Goal: Task Accomplishment & Management: Manage account settings

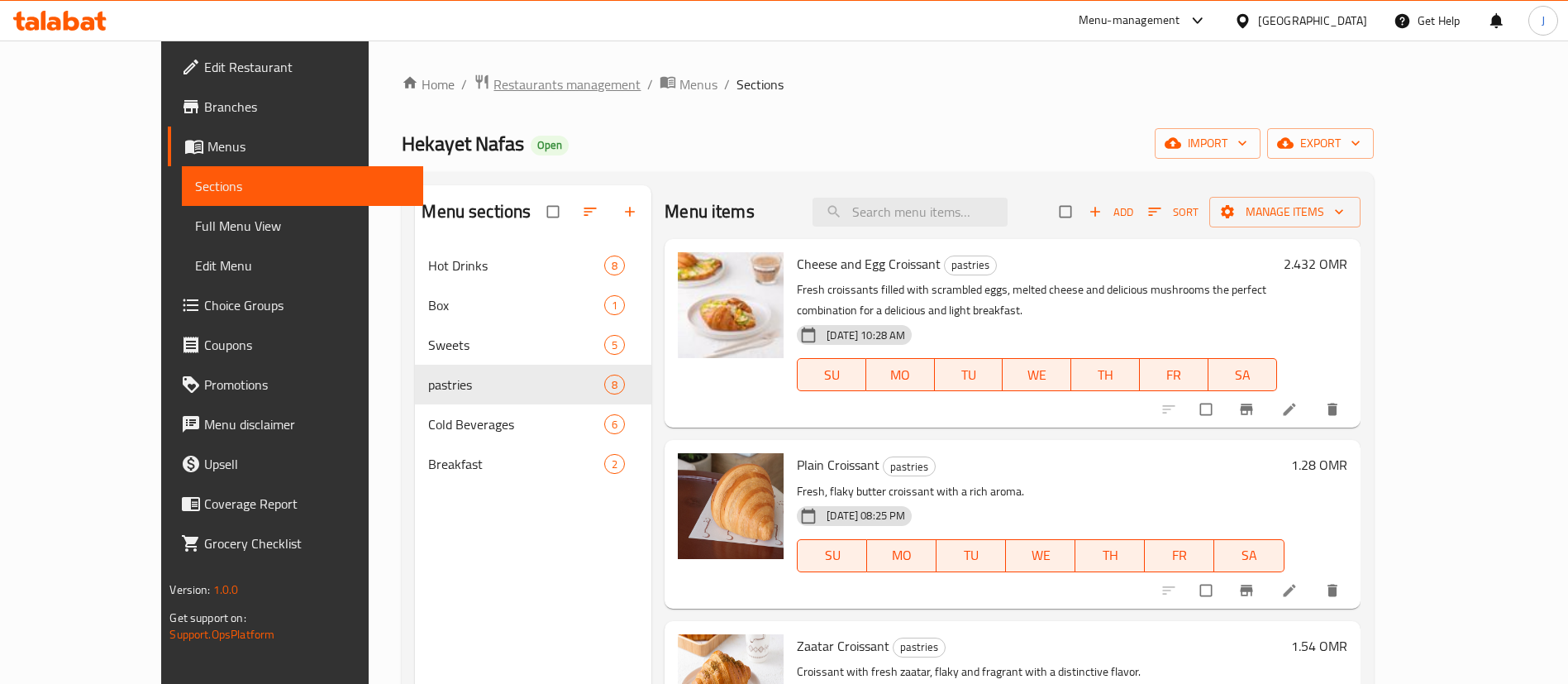
click at [493, 75] on span "Restaurants management" at bounding box center [567, 84] width 147 height 20
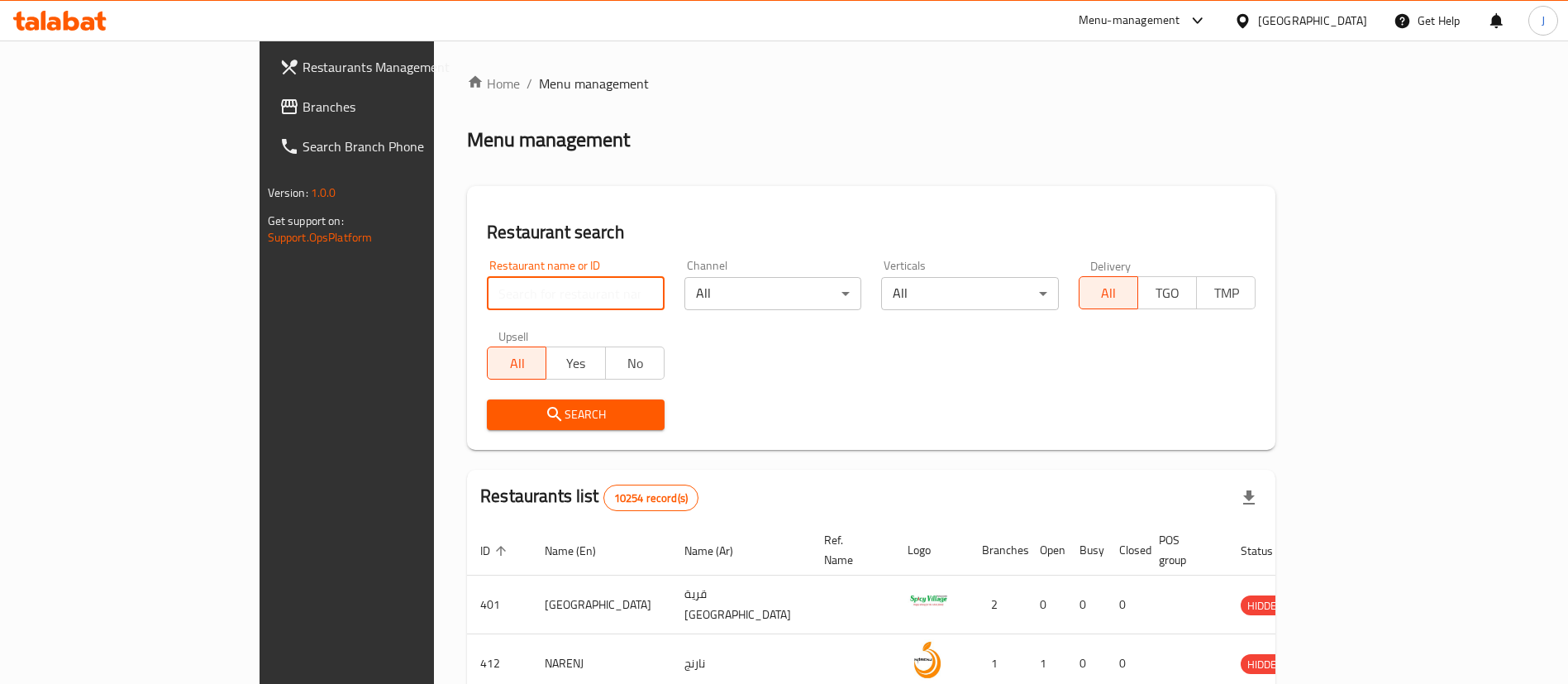
drag, startPoint x: 445, startPoint y: 290, endPoint x: 418, endPoint y: 287, distance: 27.2
click at [487, 290] on input "search" at bounding box center [575, 293] width 177 height 33
click at [303, 99] on span "Branches" at bounding box center [405, 107] width 206 height 20
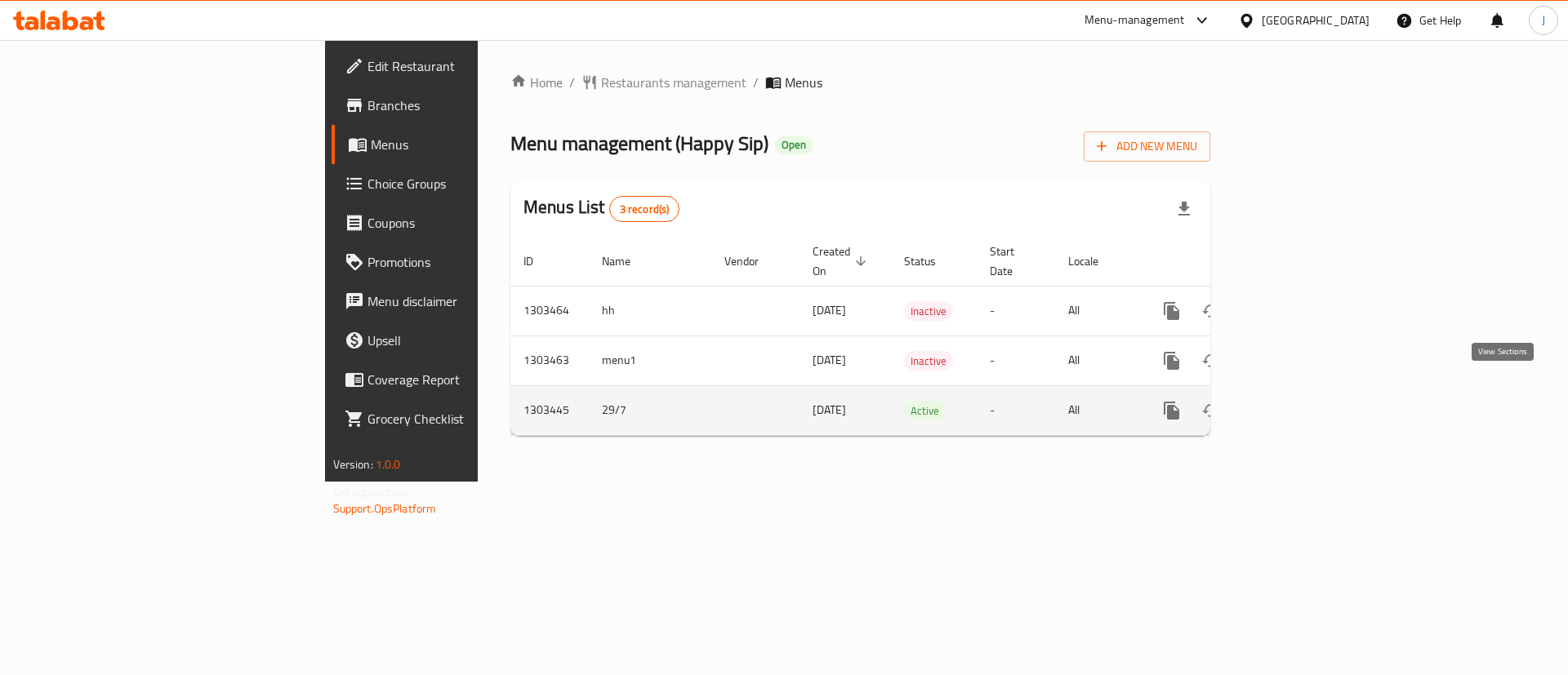
click at [1299, 400] on icon "enhanced table" at bounding box center [1288, 410] width 20 height 20
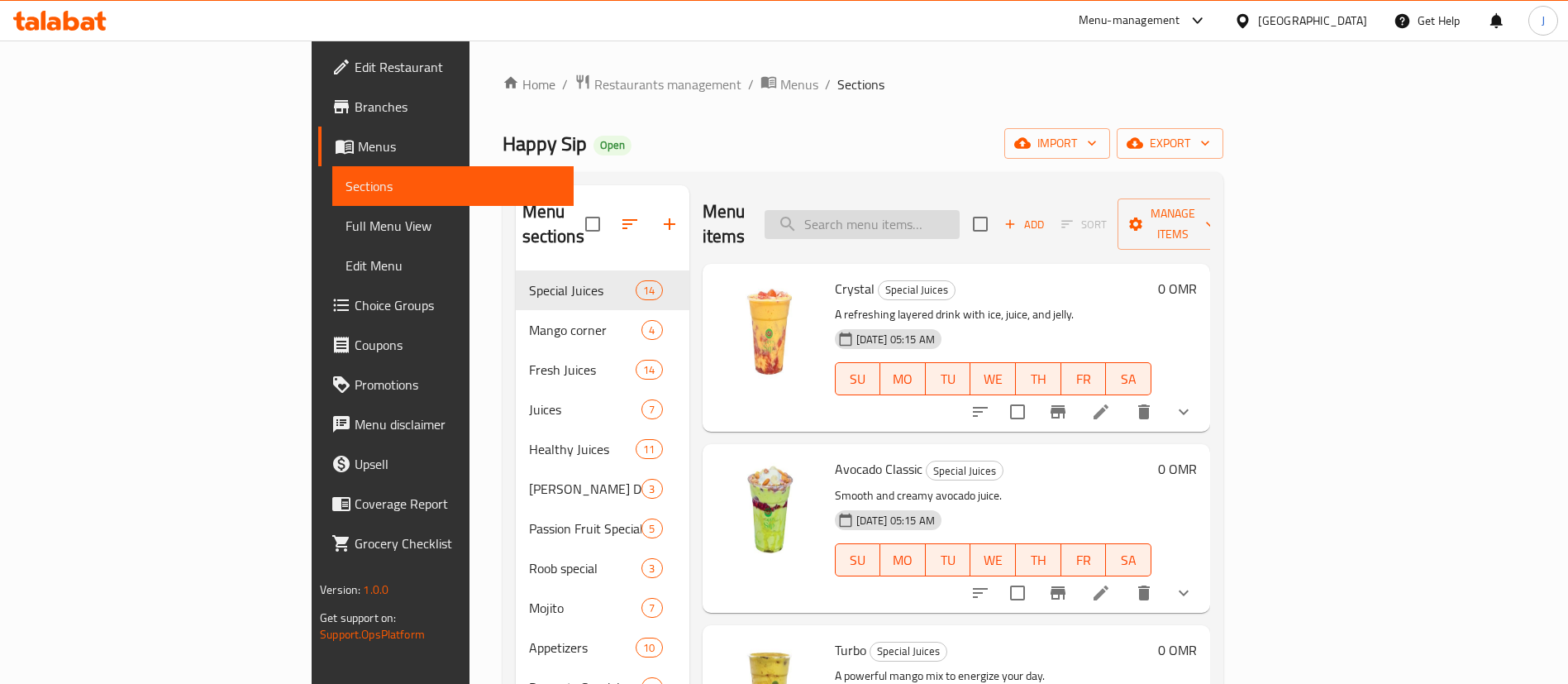
click at [920, 210] on input "search" at bounding box center [862, 225] width 195 height 29
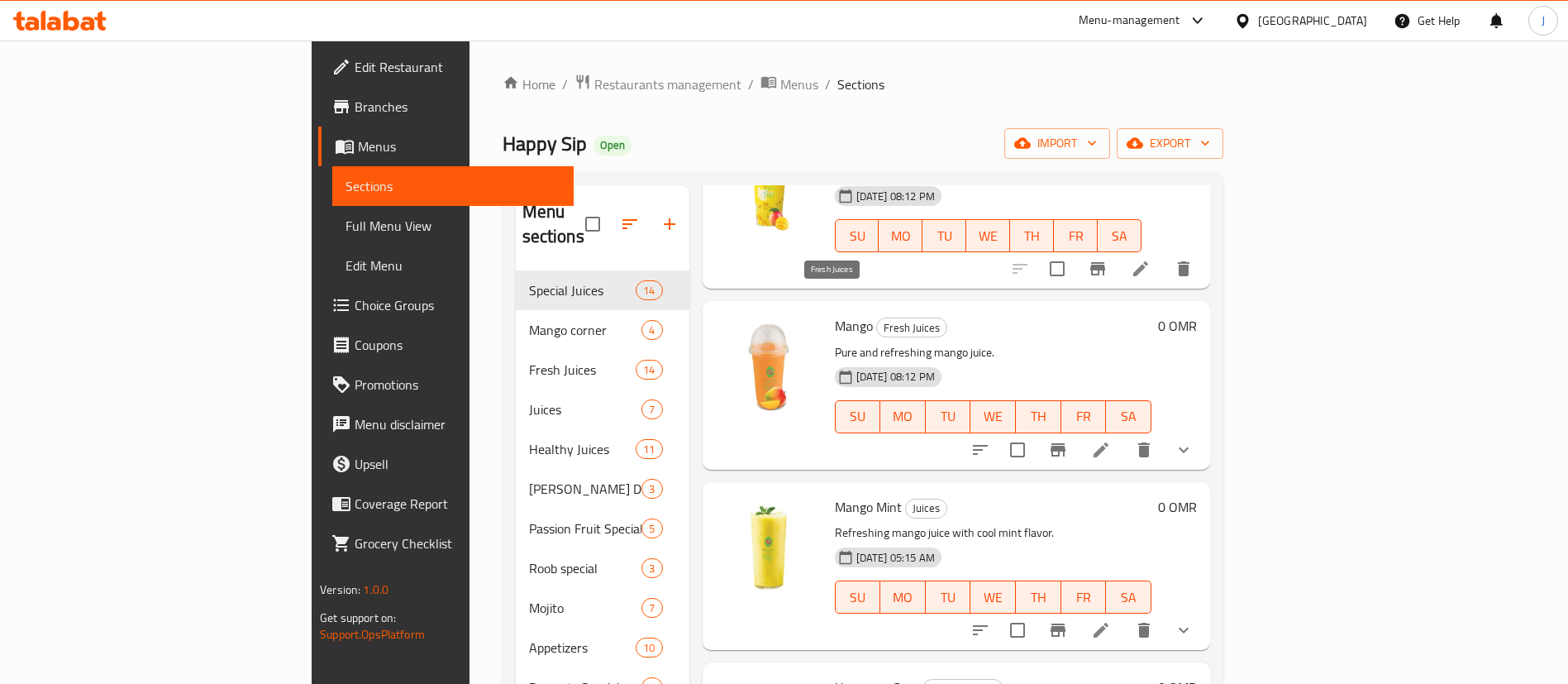
scroll to position [868, 0]
type input "Mango"
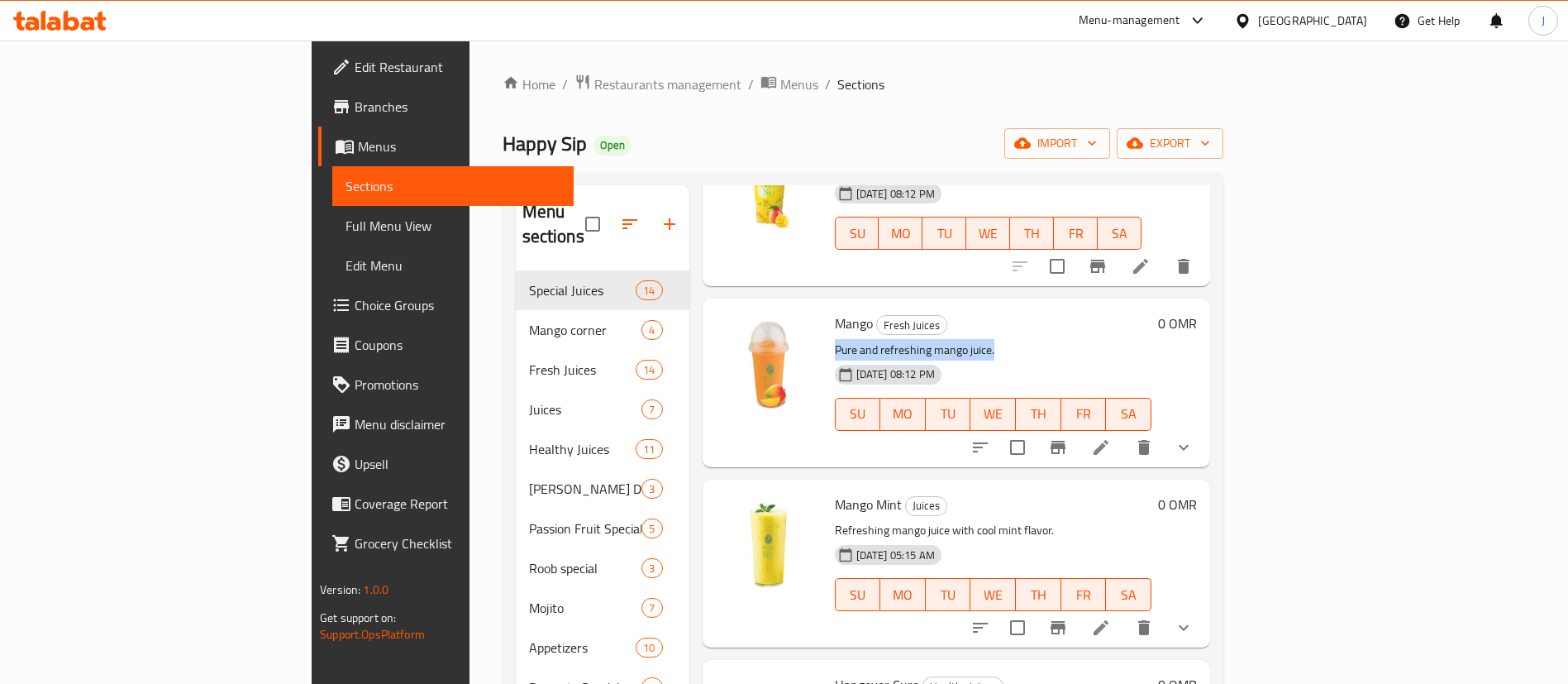
drag, startPoint x: 758, startPoint y: 325, endPoint x: 926, endPoint y: 324, distance: 168.0
click at [926, 340] on p "Pure and refreshing mango juice." at bounding box center [993, 350] width 317 height 21
copy p "Pure and refreshing mango juice."
click at [1149, 440] on icon "delete" at bounding box center [1144, 447] width 11 height 15
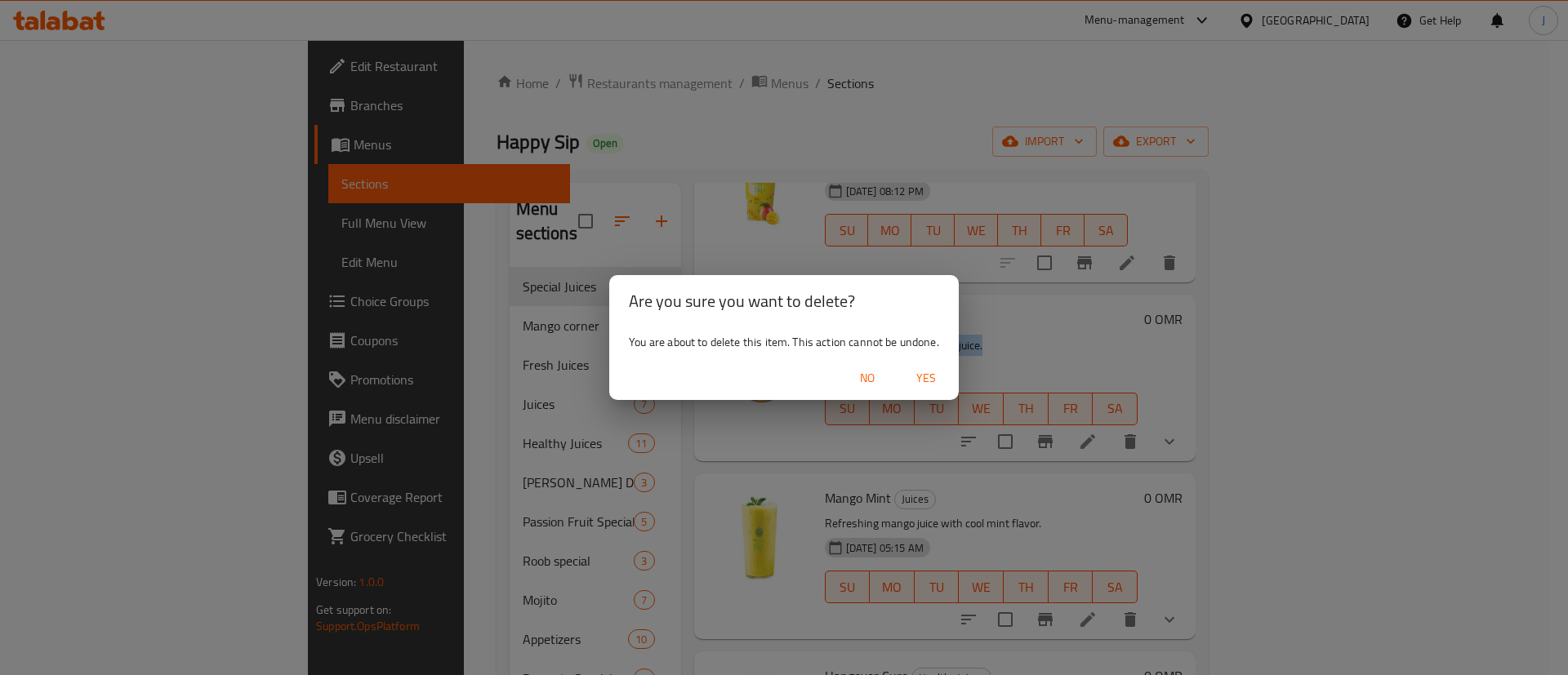
click at [933, 377] on span "Yes" at bounding box center [926, 378] width 39 height 20
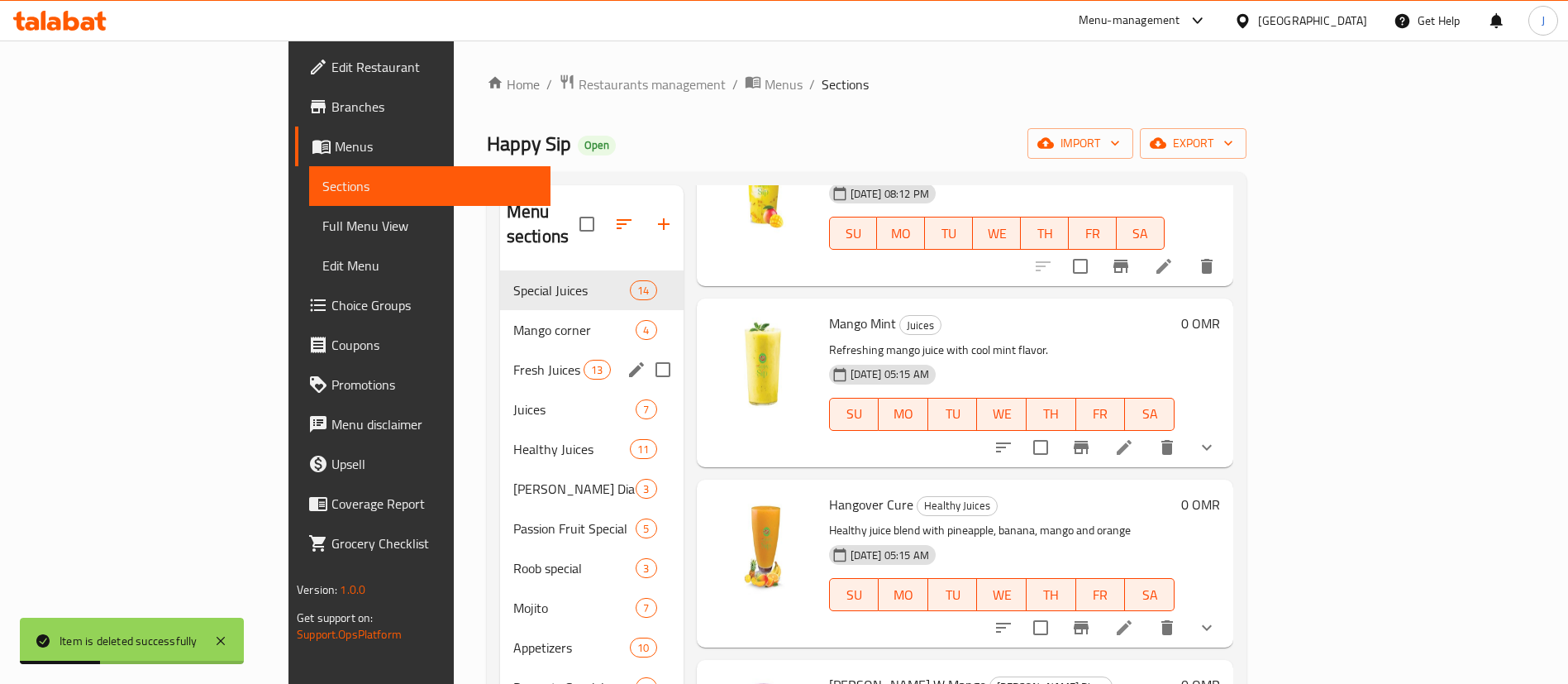
click at [513, 359] on span "Fresh Juices" at bounding box center [548, 369] width 70 height 20
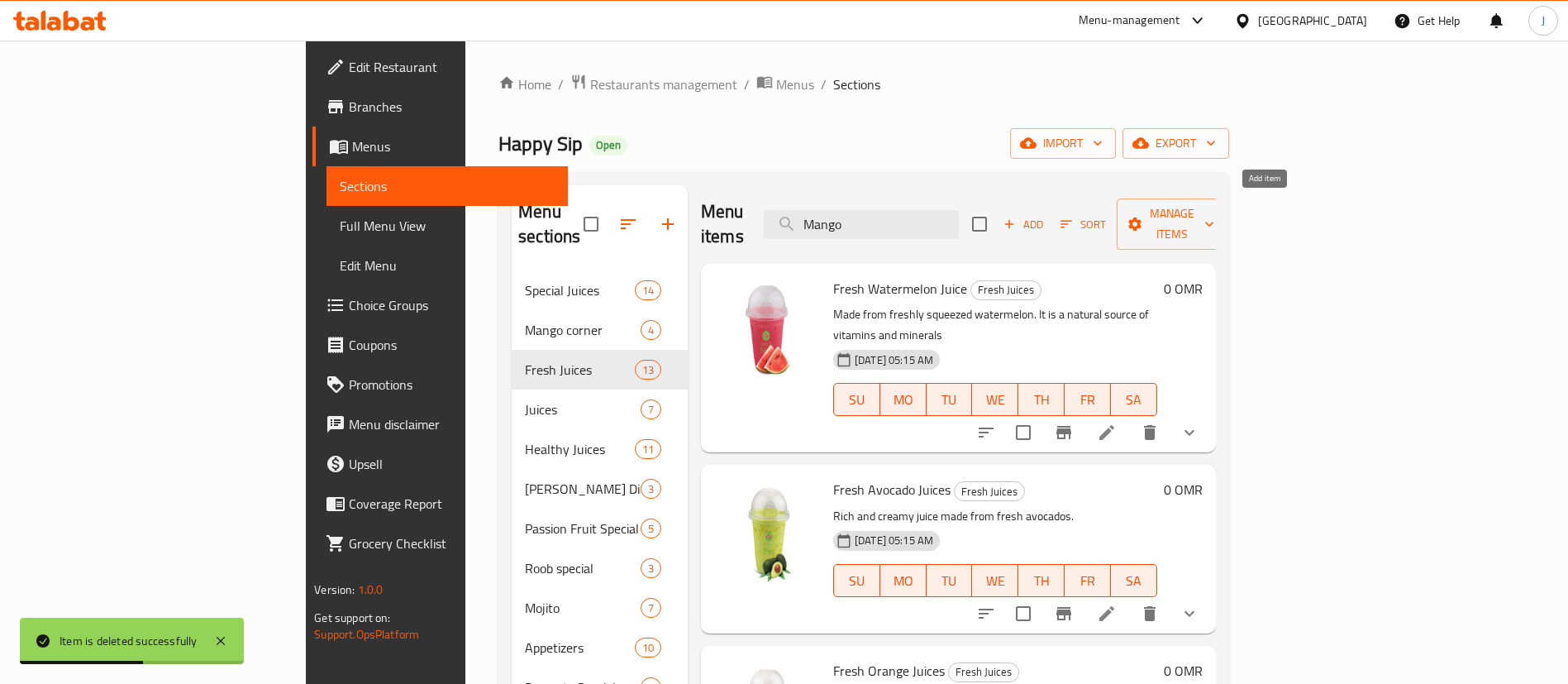
click at [1046, 215] on span "Add" at bounding box center [1022, 225] width 44 height 19
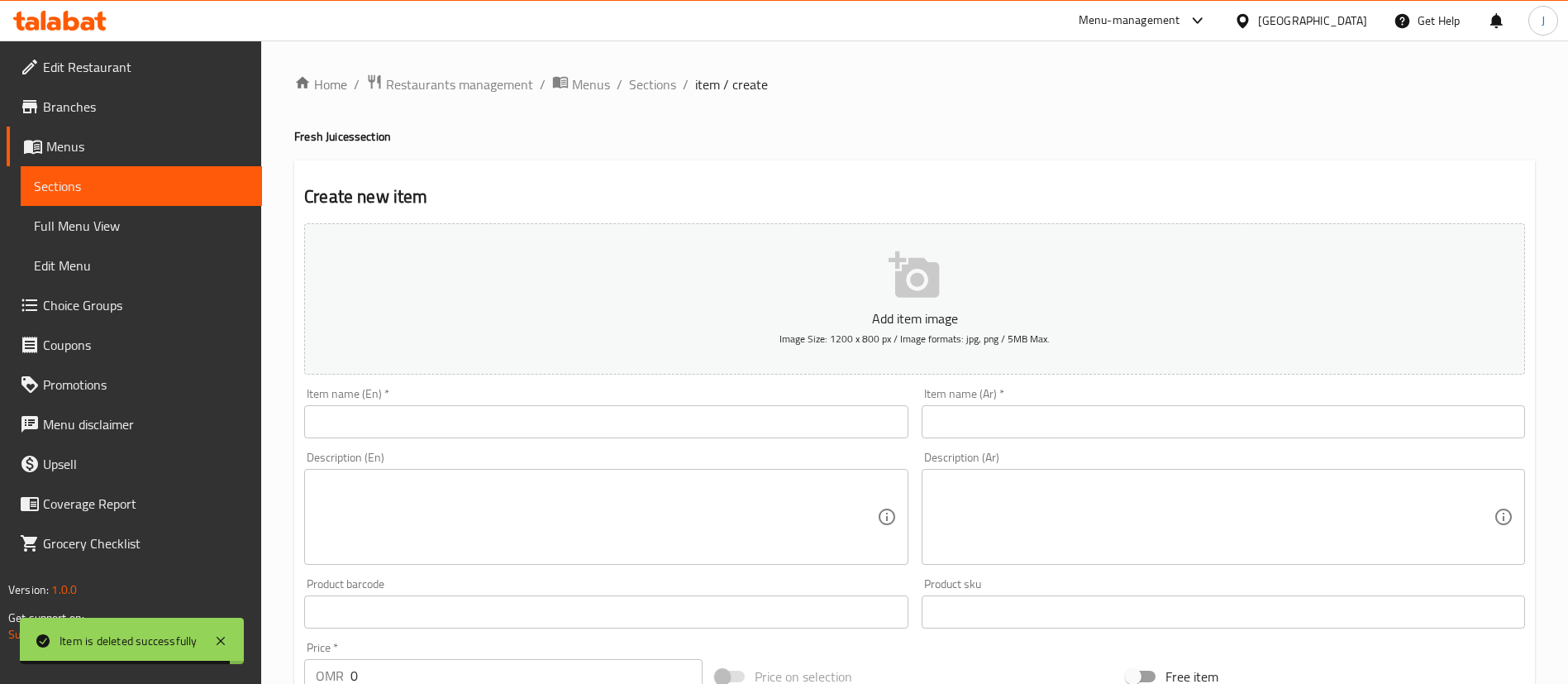
click at [397, 411] on input "text" at bounding box center [606, 421] width 603 height 33
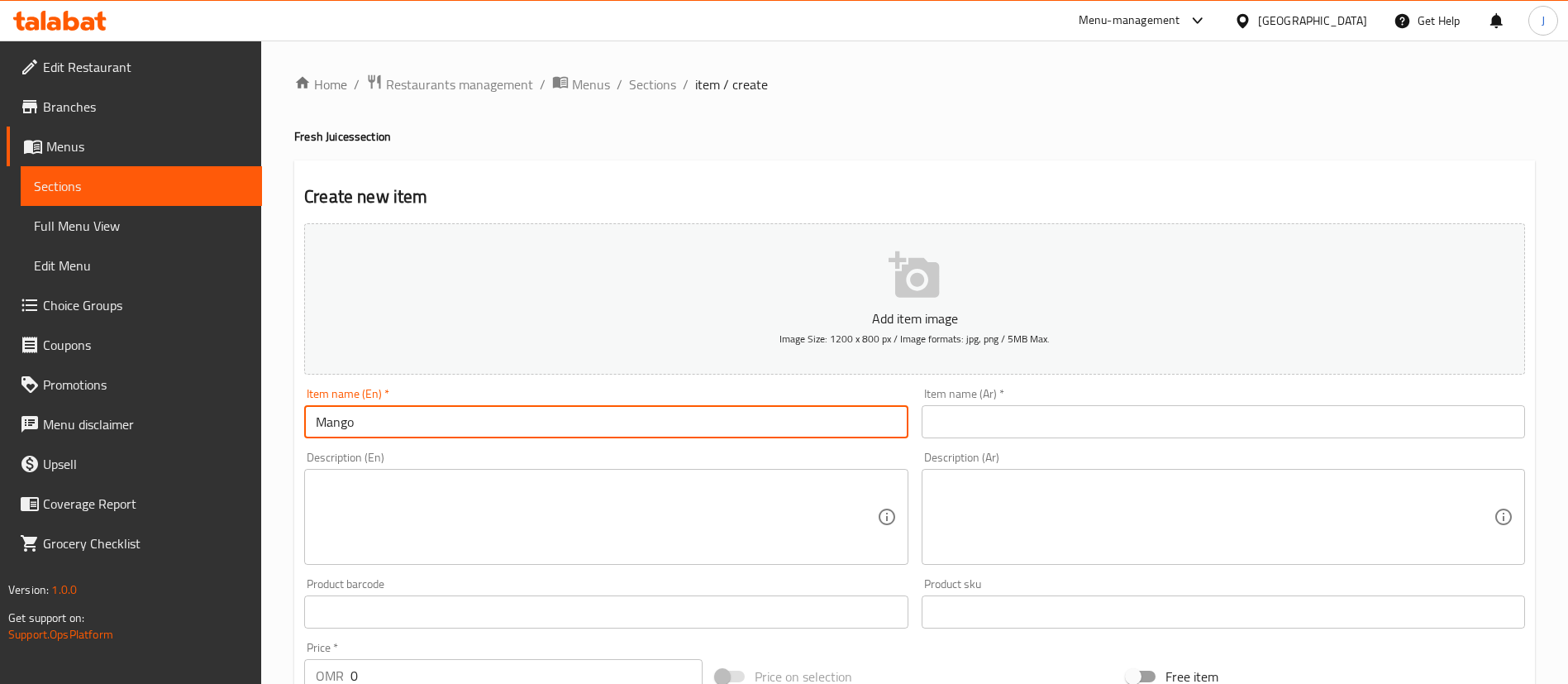
type input "Mango"
click at [1091, 441] on div "Item name (Ar)   * Item name (Ar) *" at bounding box center [1223, 412] width 617 height 63
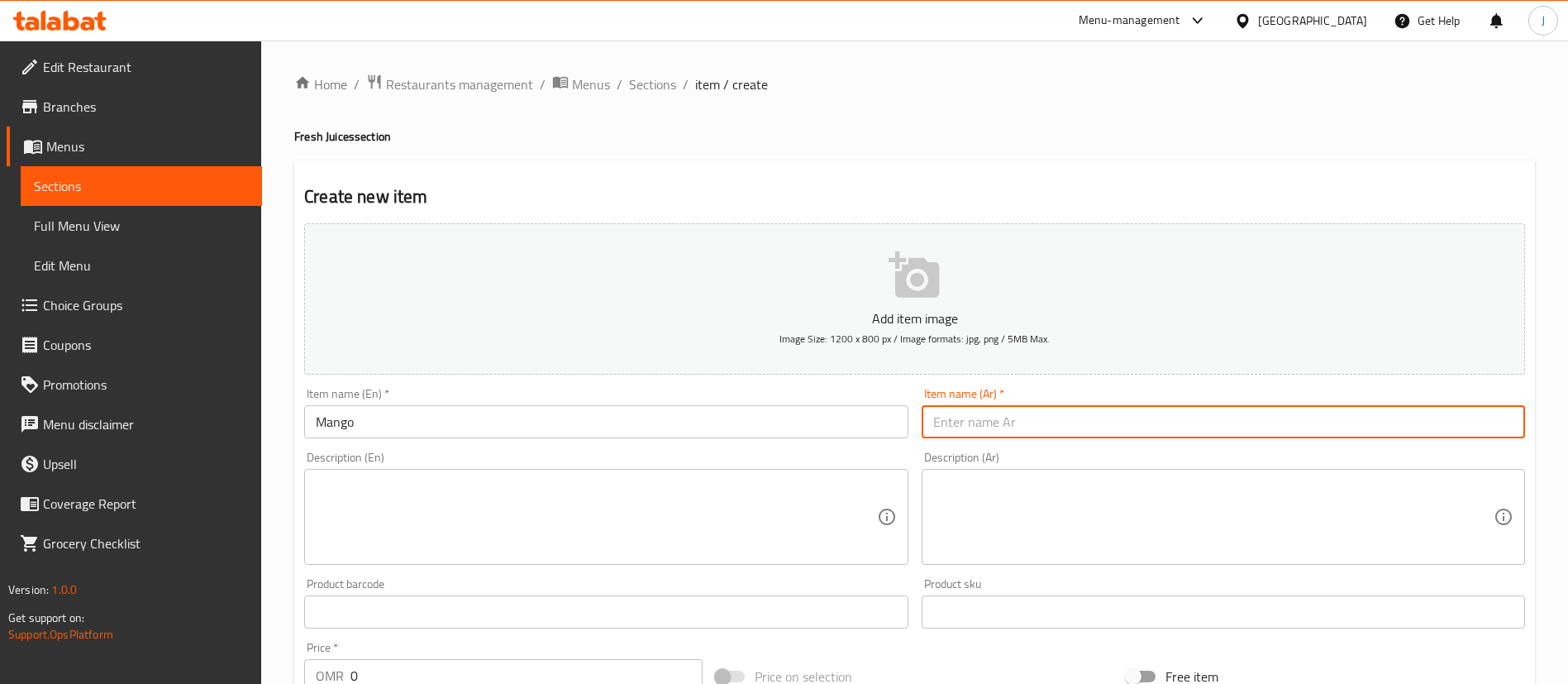
click at [1091, 420] on input "text" at bounding box center [1223, 421] width 603 height 33
type input "مانجو"
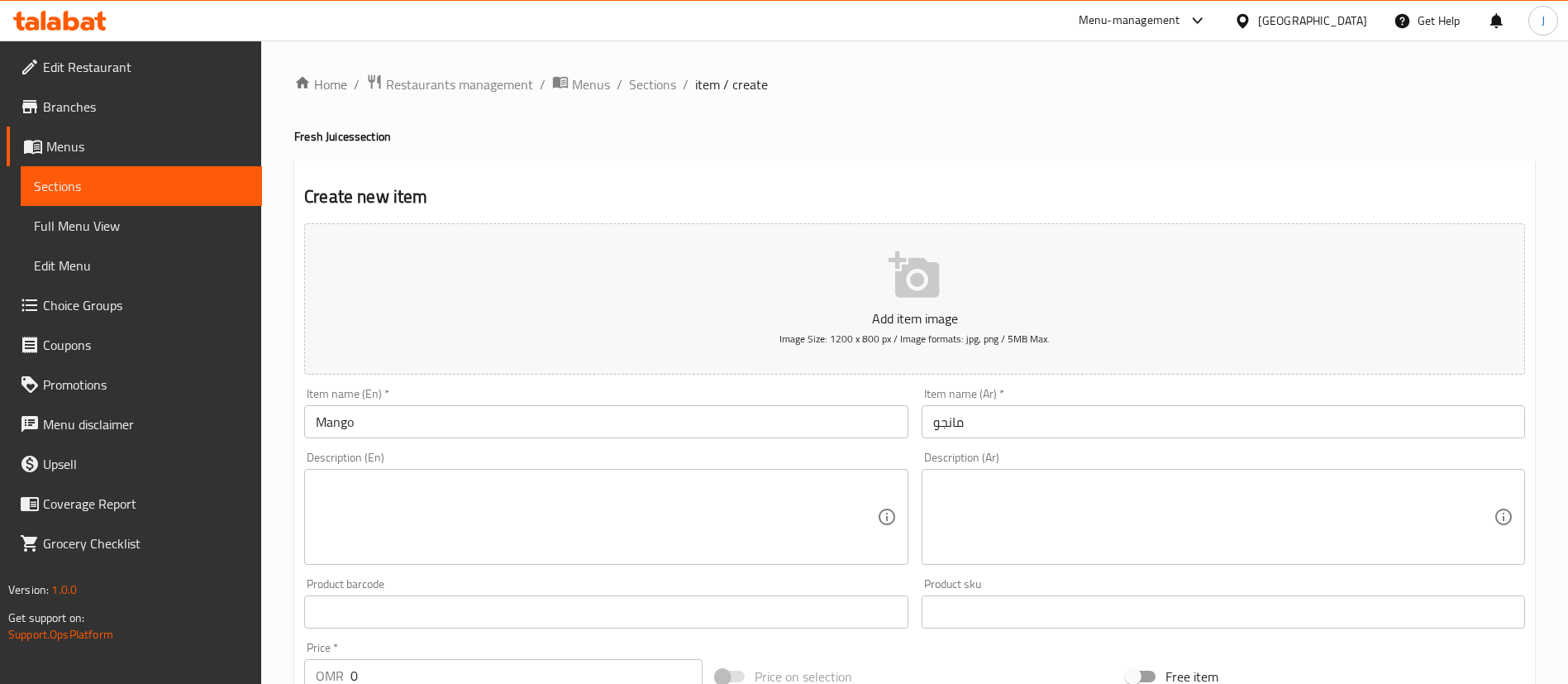
drag, startPoint x: 440, startPoint y: 578, endPoint x: 432, endPoint y: 545, distance: 34.0
click at [439, 572] on div "Product barcode Product barcode" at bounding box center [606, 603] width 617 height 63
click at [427, 539] on textarea at bounding box center [596, 517] width 560 height 78
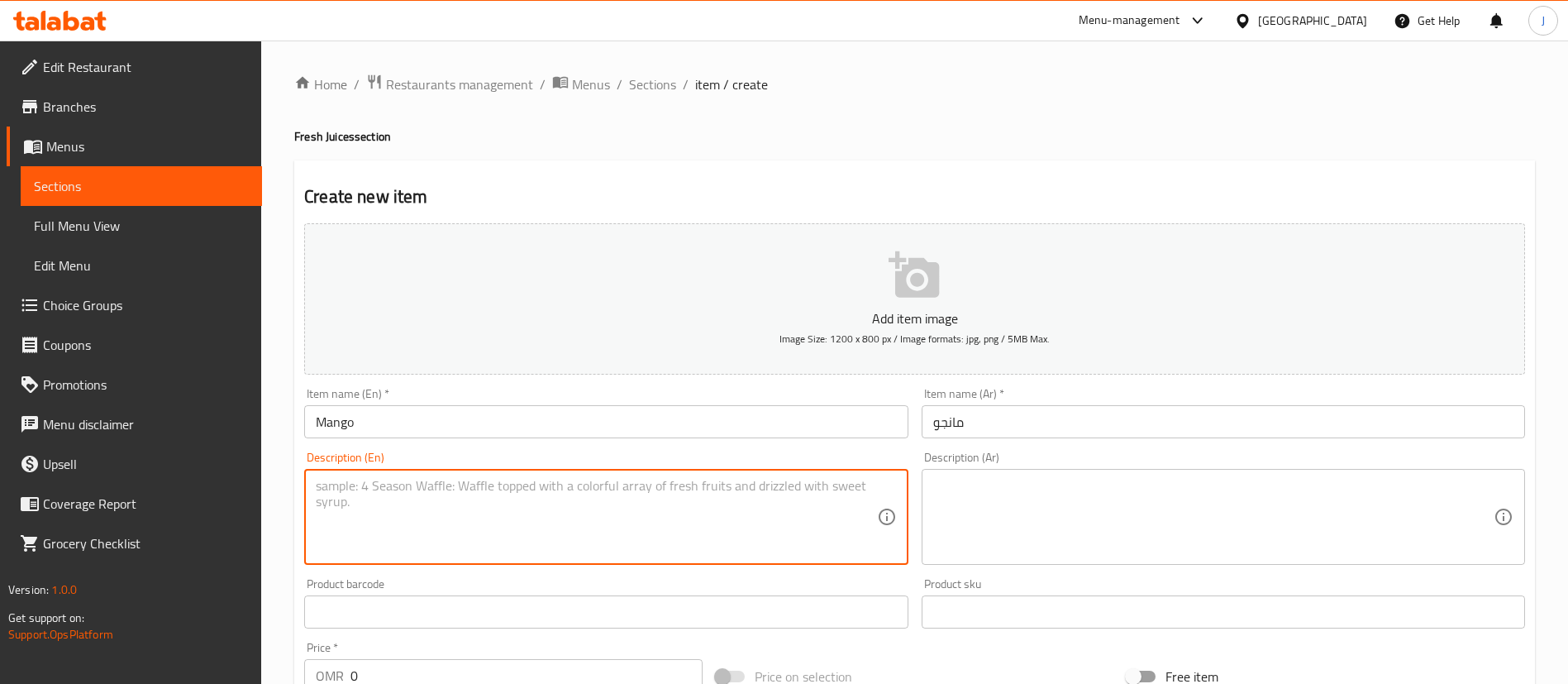
click at [421, 509] on textarea at bounding box center [596, 517] width 560 height 78
paste textarea "؛"
type textarea "؛"
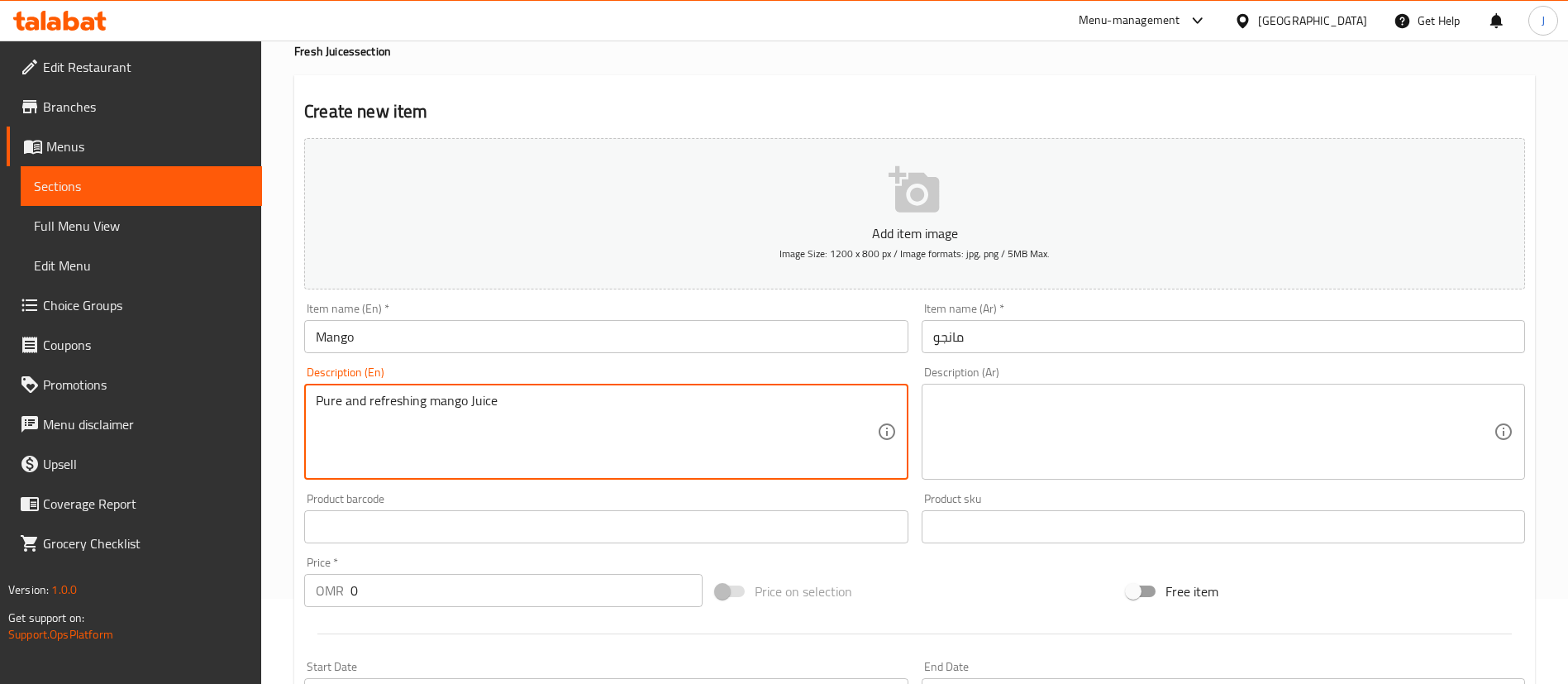
scroll to position [124, 0]
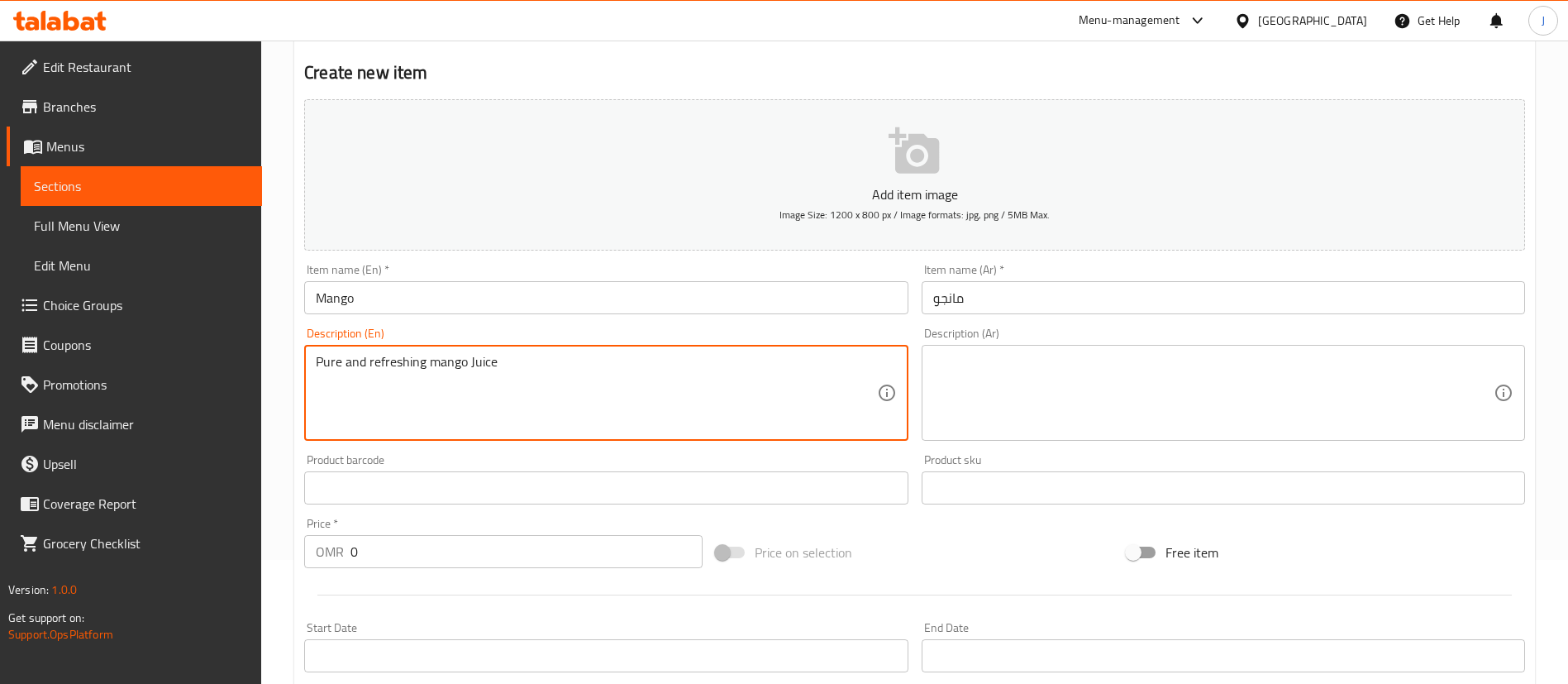
type textarea "Pure and refreshing mango Juice"
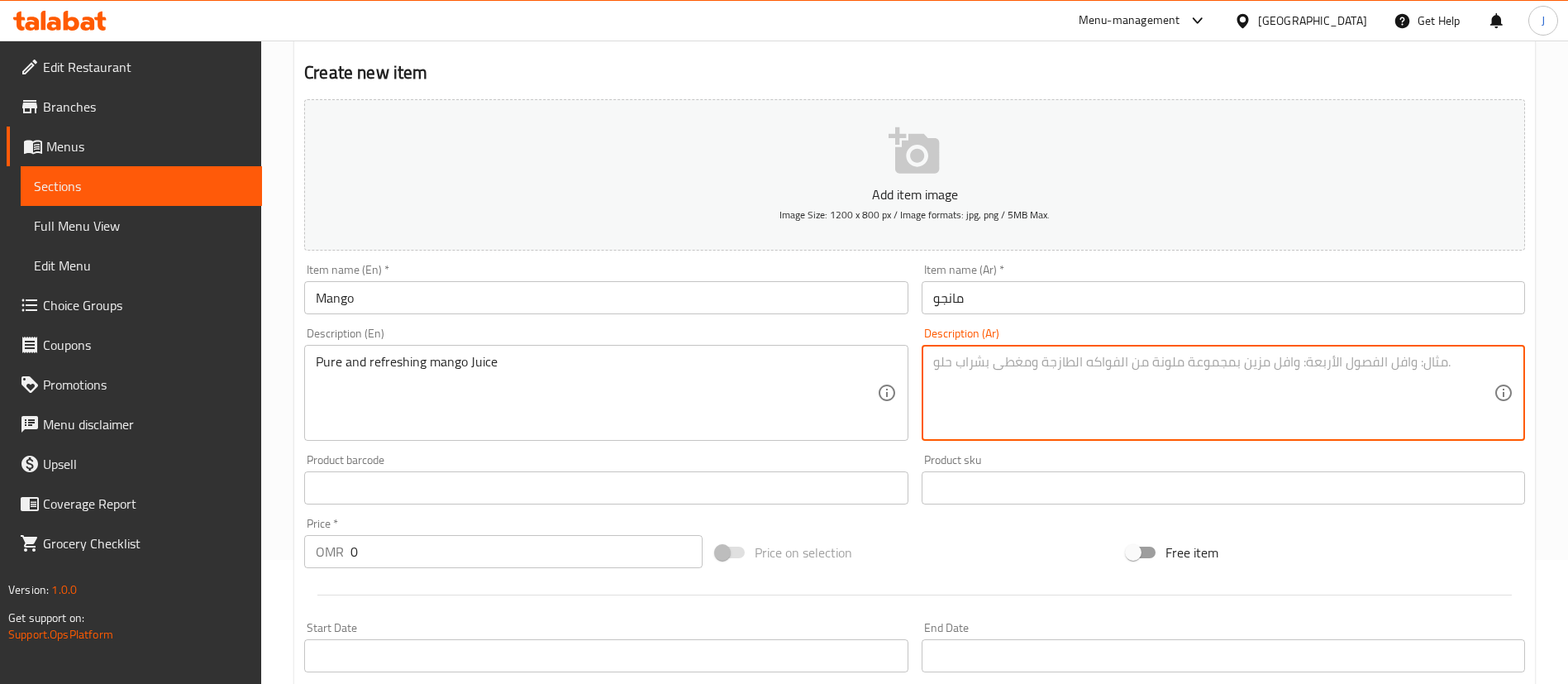
click at [973, 422] on textarea at bounding box center [1213, 392] width 560 height 78
paste textarea "عصير مانجو نقي ومنعش"
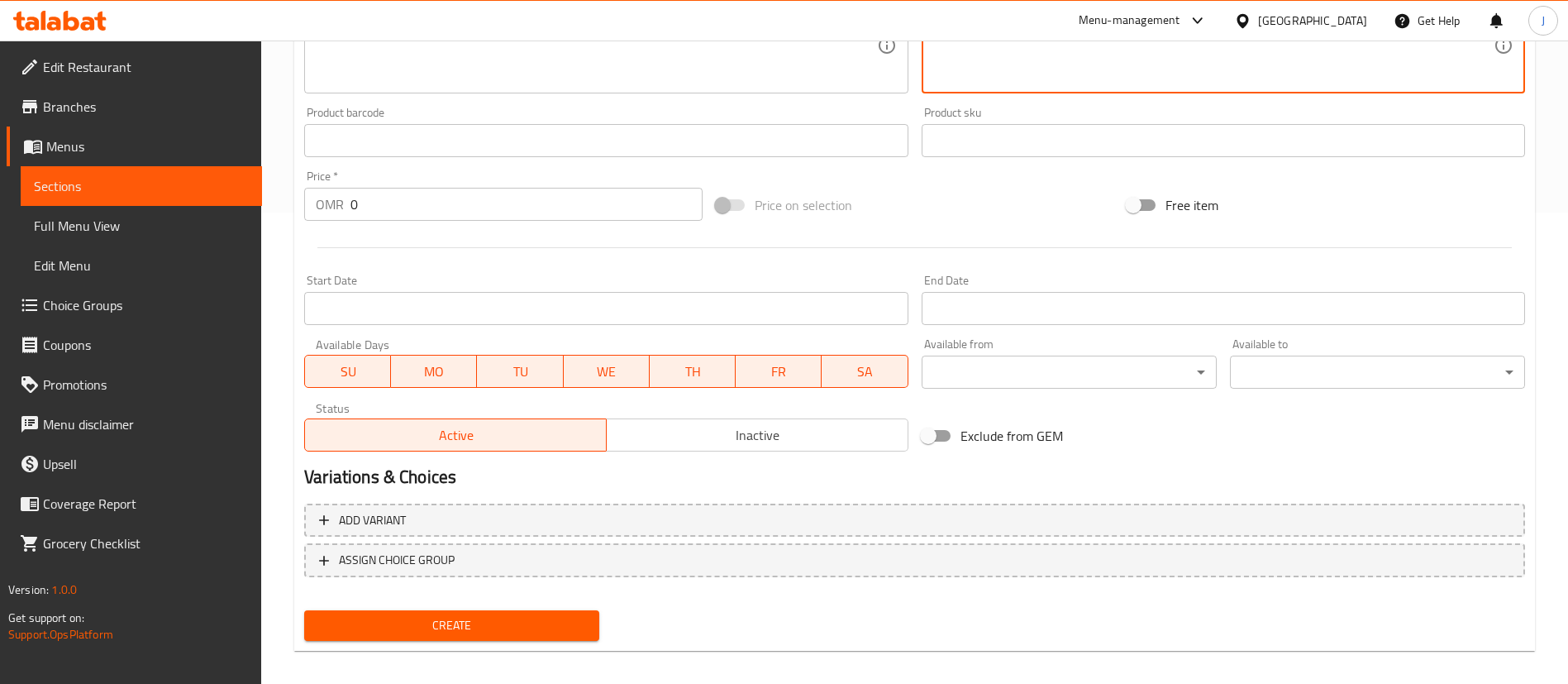
scroll to position [485, 0]
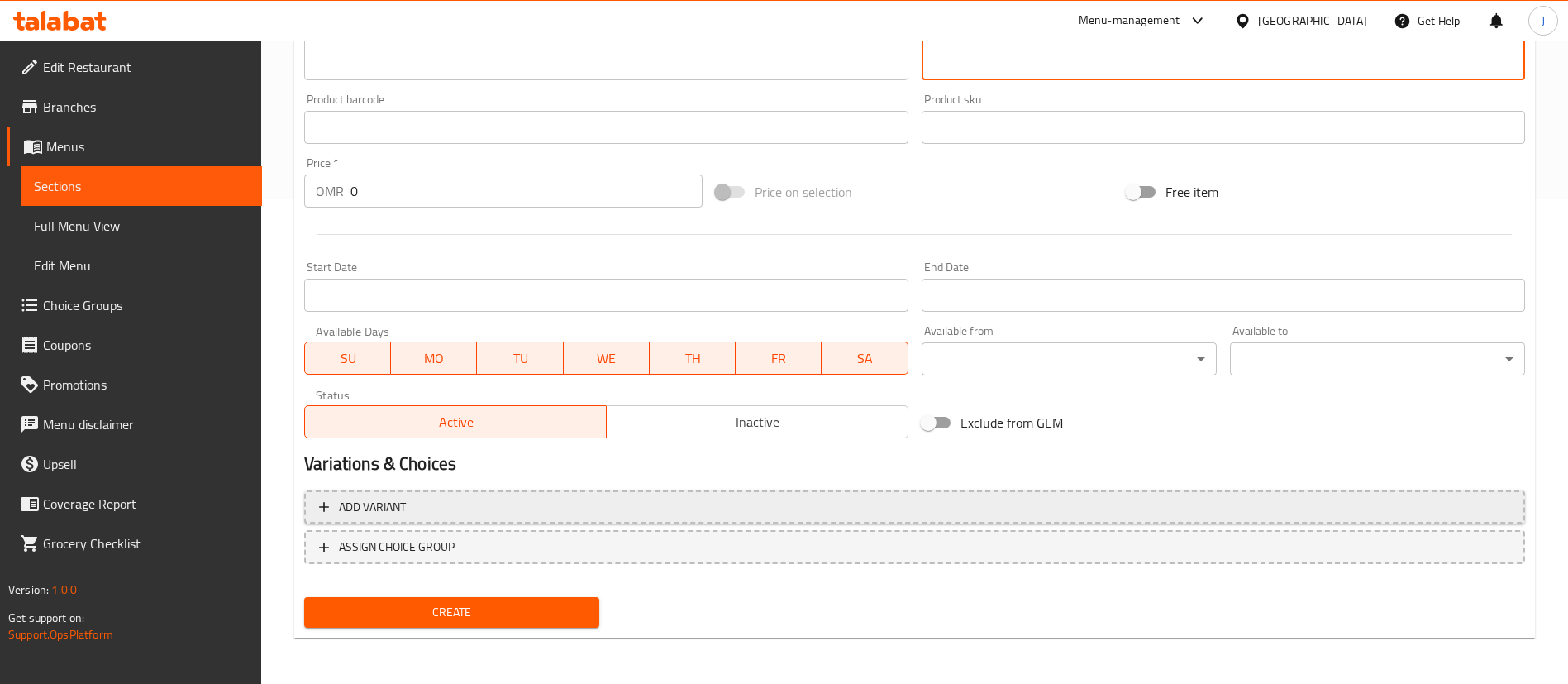
type textarea "عصير مانجو نقي ومنعش"
click at [445, 506] on span "Add variant" at bounding box center [914, 508] width 1191 height 21
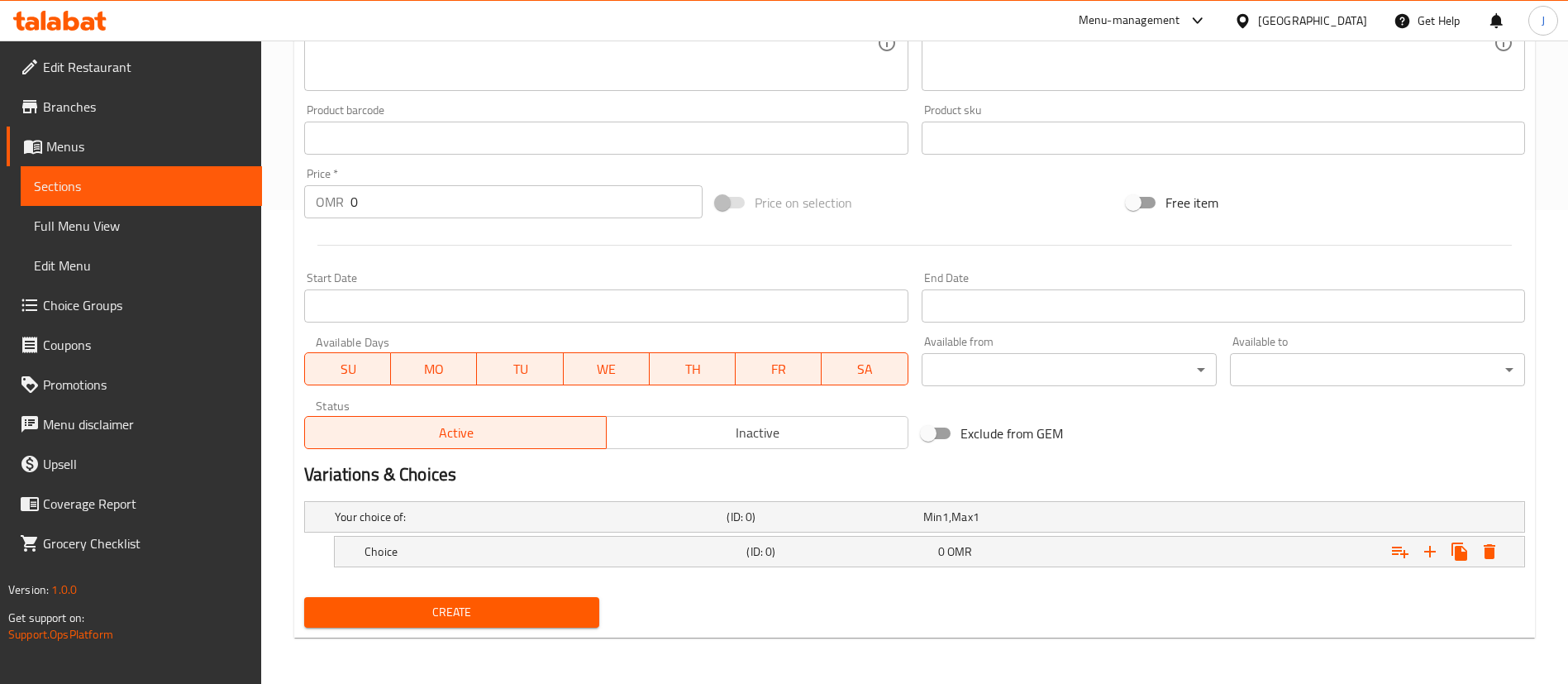
scroll to position [474, 0]
click at [565, 528] on div "Choice" at bounding box center [526, 516] width 391 height 24
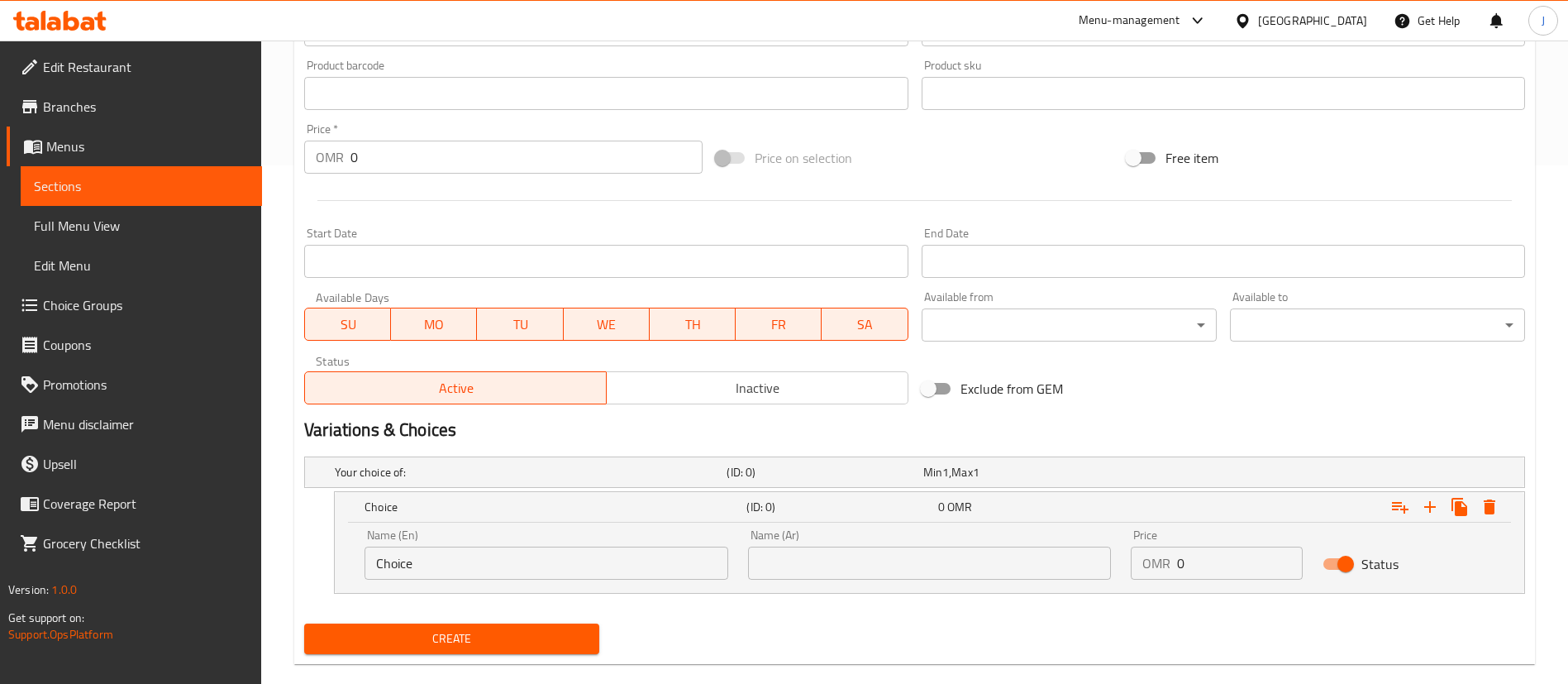
scroll to position [545, 0]
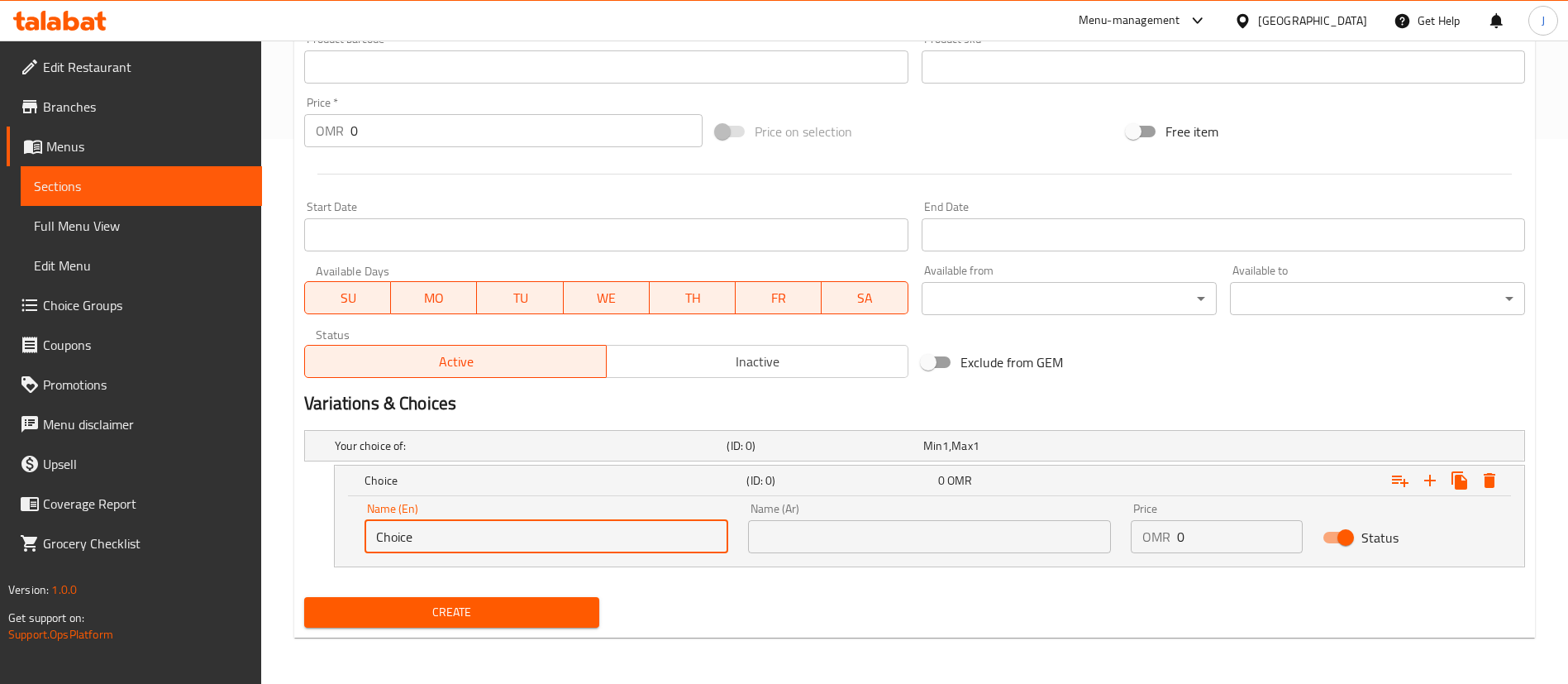
drag, startPoint x: 465, startPoint y: 539, endPoint x: 321, endPoint y: 521, distance: 145.1
click at [346, 533] on div "Name (En) Choice Name (En) Name (Ar) Name (Ar) Price OMR 0 Price Status" at bounding box center [929, 531] width 1189 height 70
type input "Small"
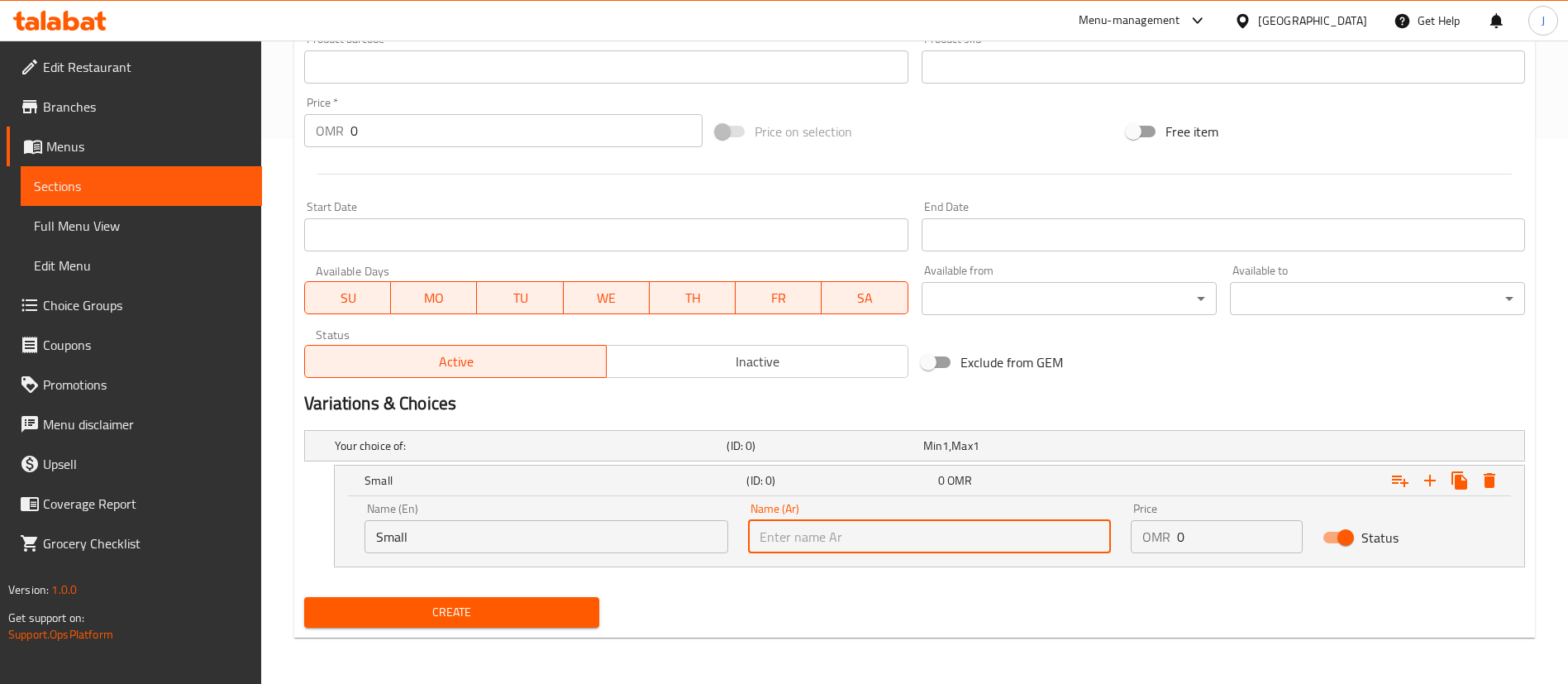
click at [792, 536] on input "text" at bounding box center [930, 536] width 364 height 33
type input "صغير"
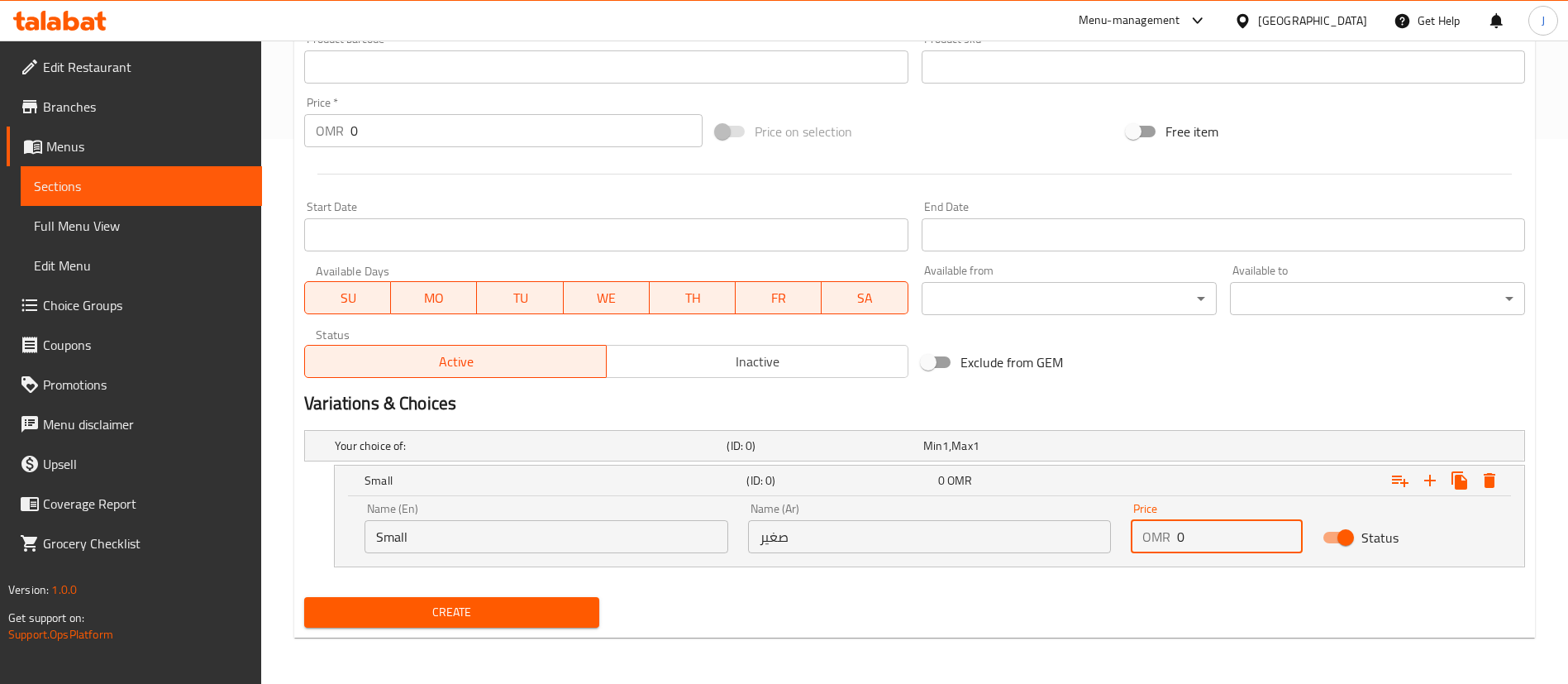
drag, startPoint x: 1178, startPoint y: 543, endPoint x: 1133, endPoint y: 534, distance: 45.9
click at [1133, 534] on div "OMR 0 Price" at bounding box center [1216, 536] width 172 height 33
type input "0.8"
click at [1065, 478] on div "0.8 OMR" at bounding box center [1030, 480] width 184 height 17
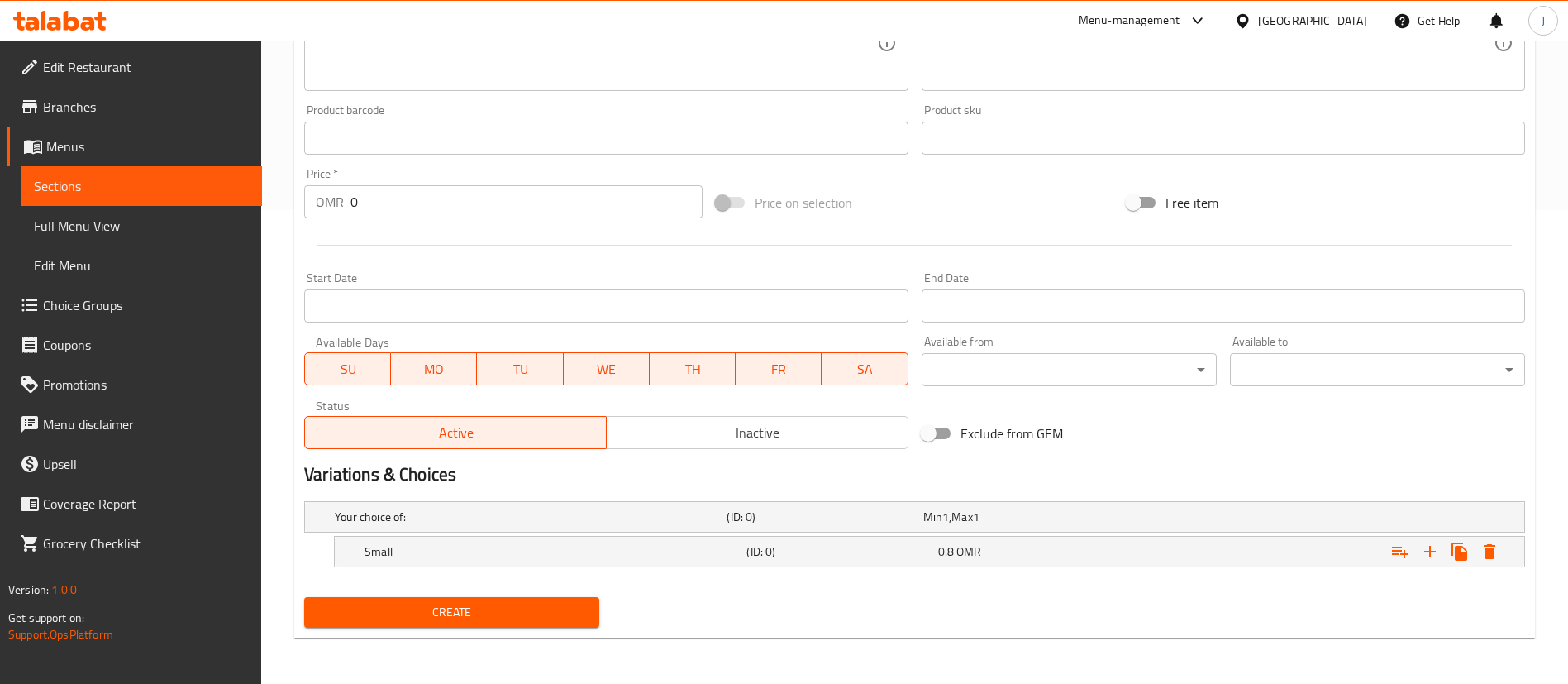
scroll to position [474, 0]
click at [1431, 553] on icon "Expand" at bounding box center [1429, 551] width 20 height 20
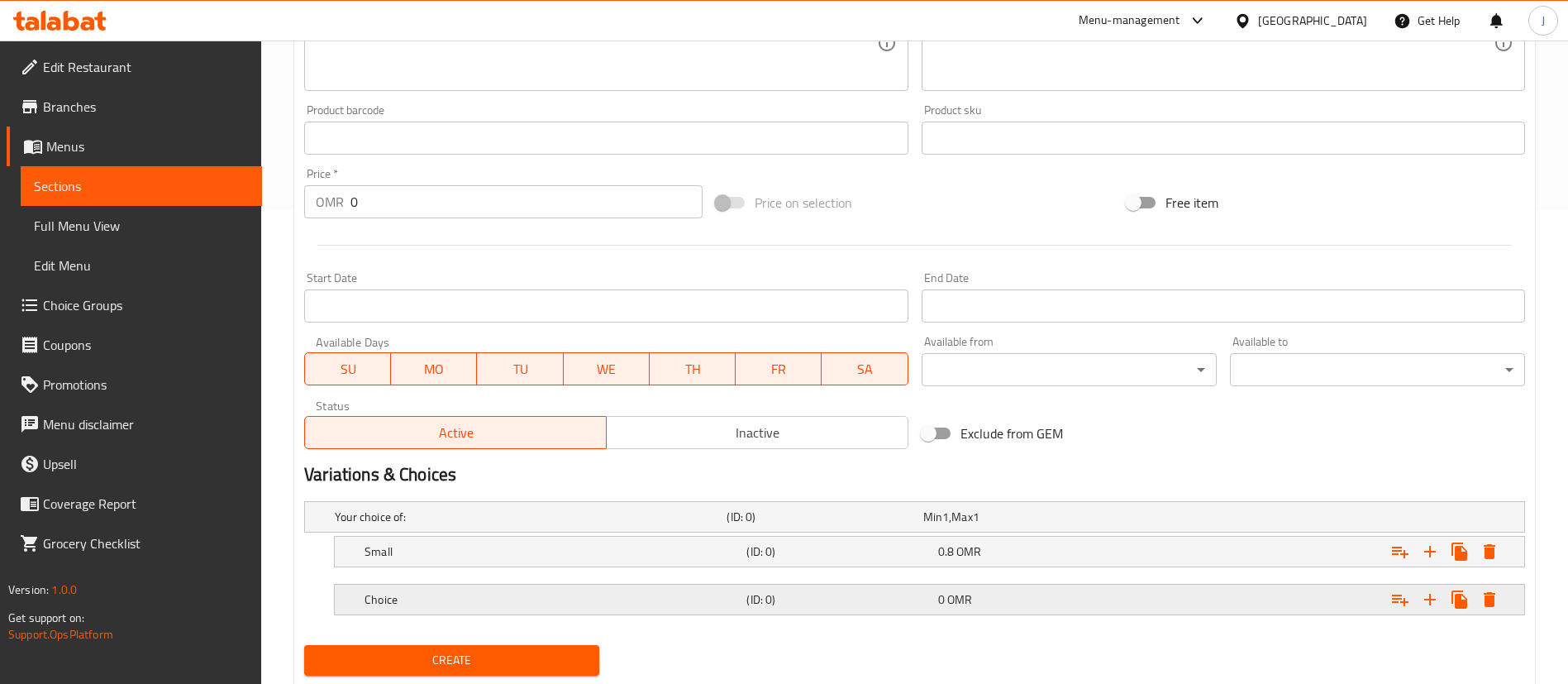
click at [746, 526] on h5 "(ID: 0)" at bounding box center [820, 517] width 190 height 17
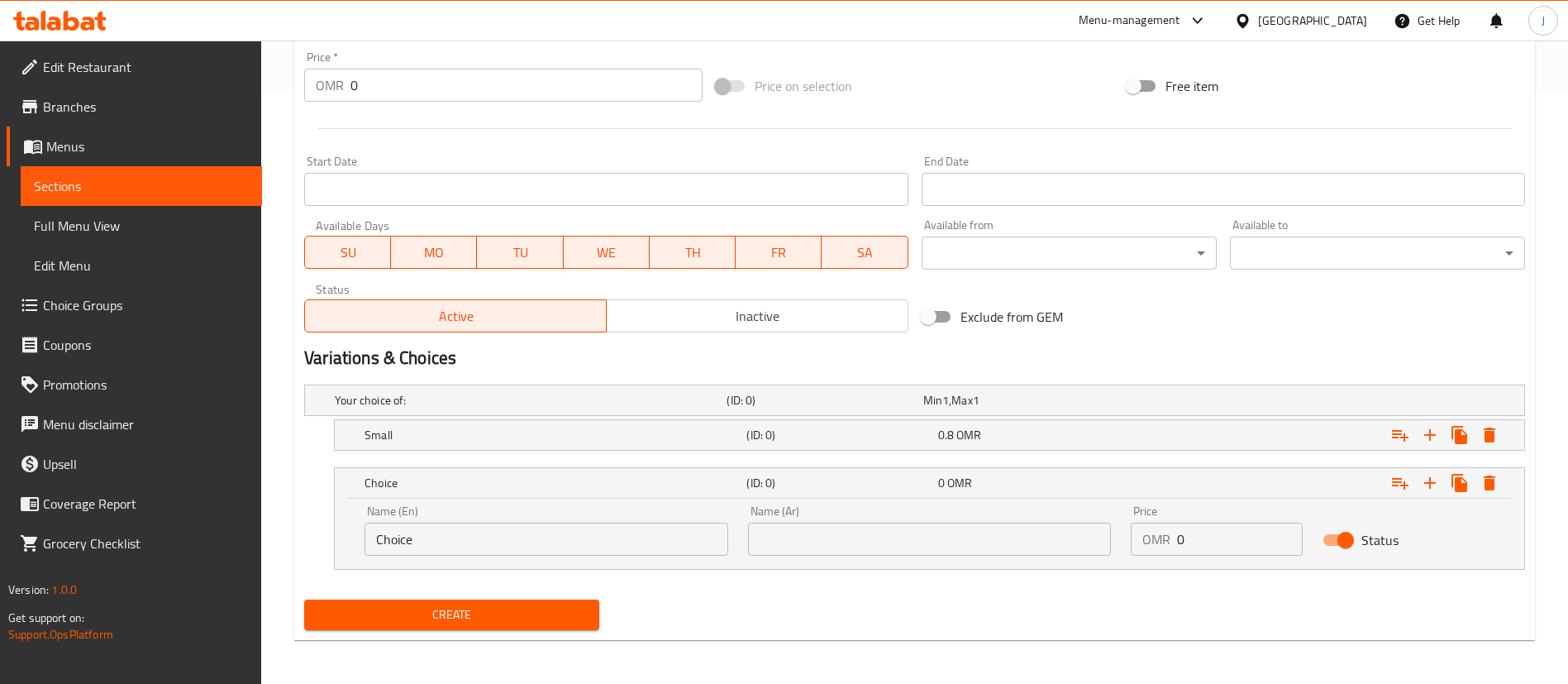
scroll to position [592, 0]
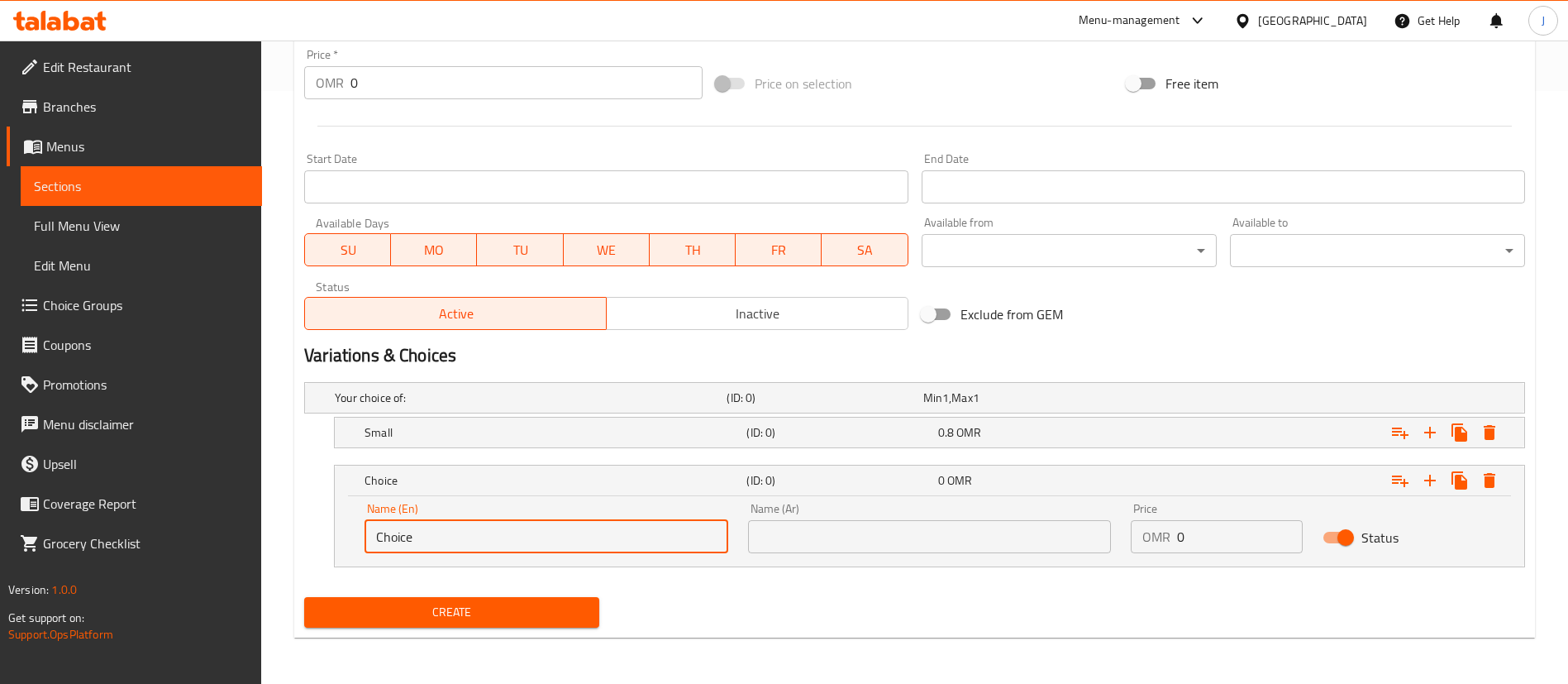
drag, startPoint x: 389, startPoint y: 541, endPoint x: 83, endPoint y: 503, distance: 308.4
click at [257, 545] on div "Edit Restaurant Branches Menus Sections Full Menu View Edit Menu Choice Groups …" at bounding box center [784, 66] width 1568 height 1236
type input "Medium"
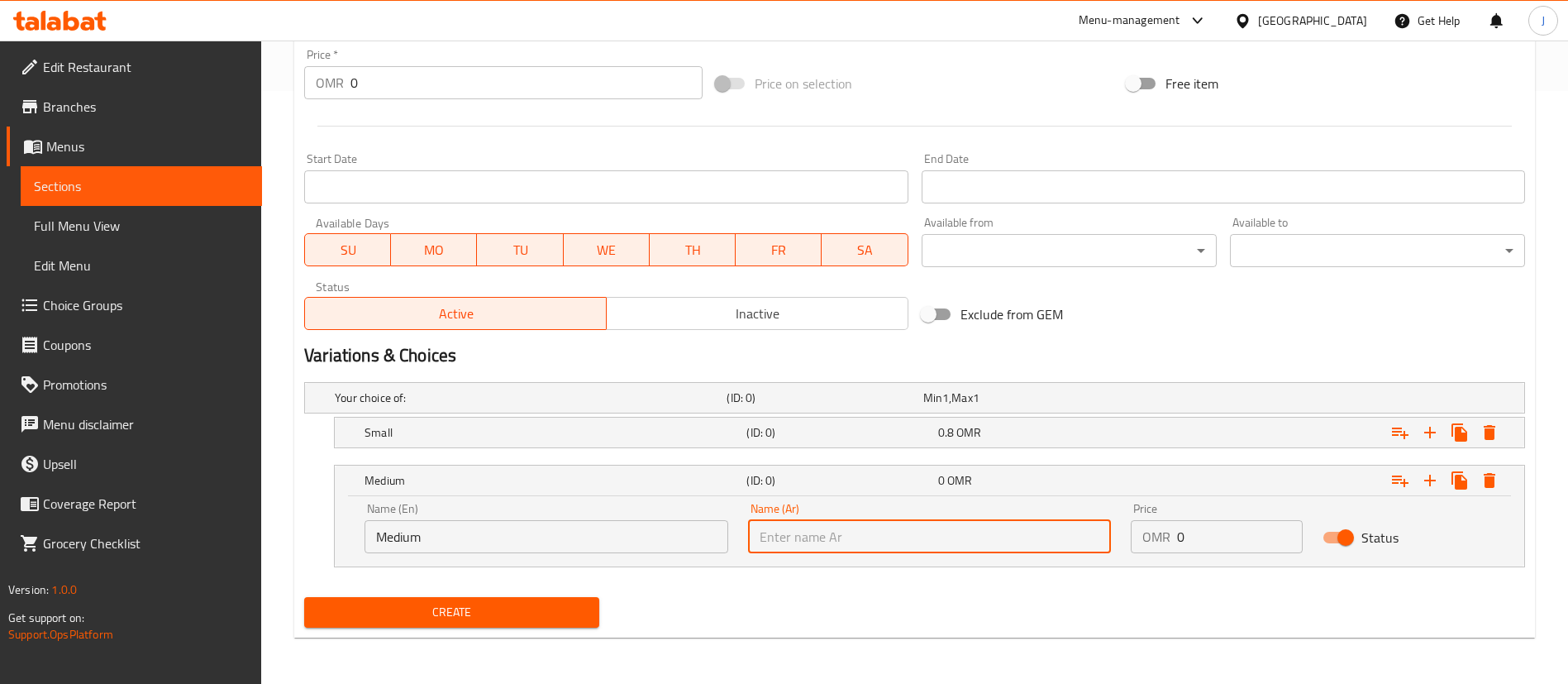
click at [793, 539] on input "text" at bounding box center [930, 536] width 364 height 33
type input "وسط"
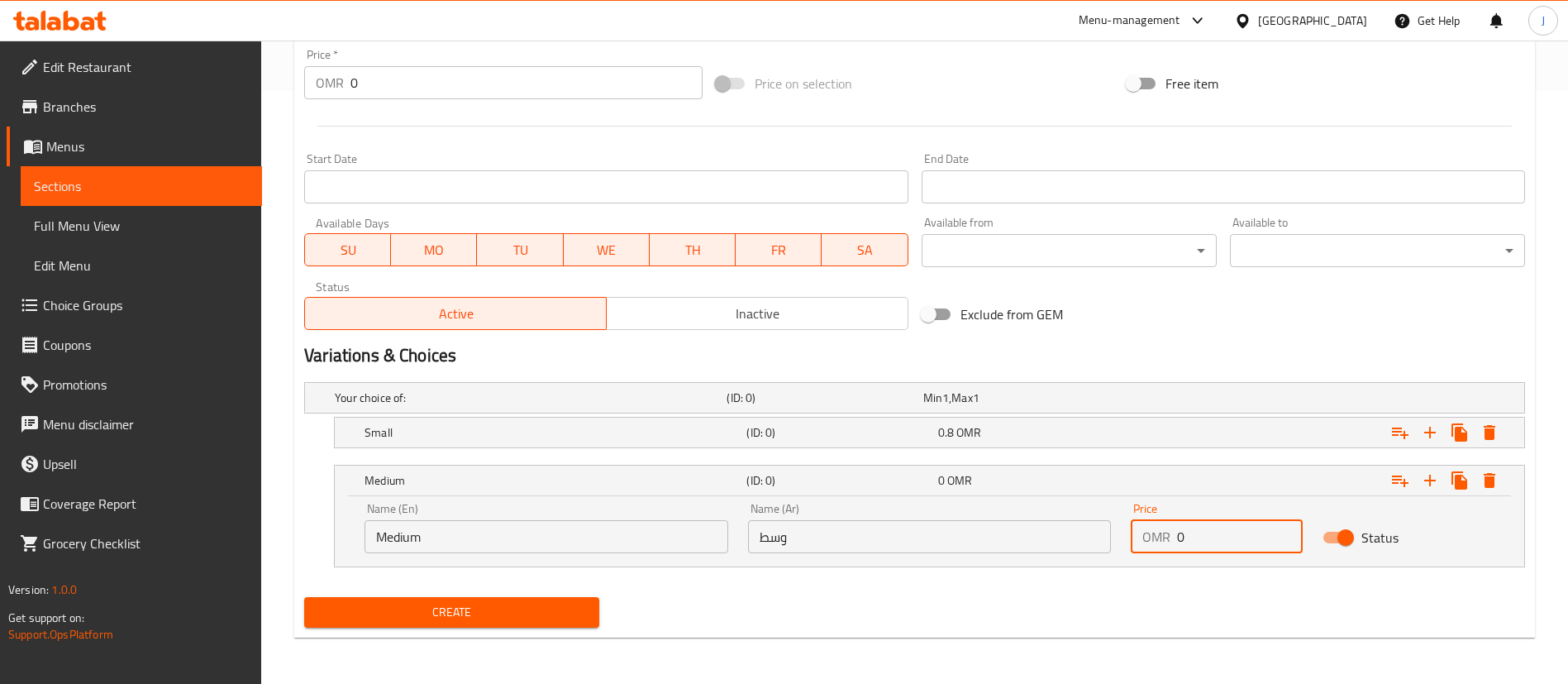
drag, startPoint x: 1190, startPoint y: 541, endPoint x: 1142, endPoint y: 543, distance: 48.0
click at [1142, 543] on div "OMR 0 Price" at bounding box center [1216, 536] width 172 height 33
type input "1"
click at [1118, 497] on div "Medium (ID: 0) 1 OMR" at bounding box center [934, 480] width 1147 height 37
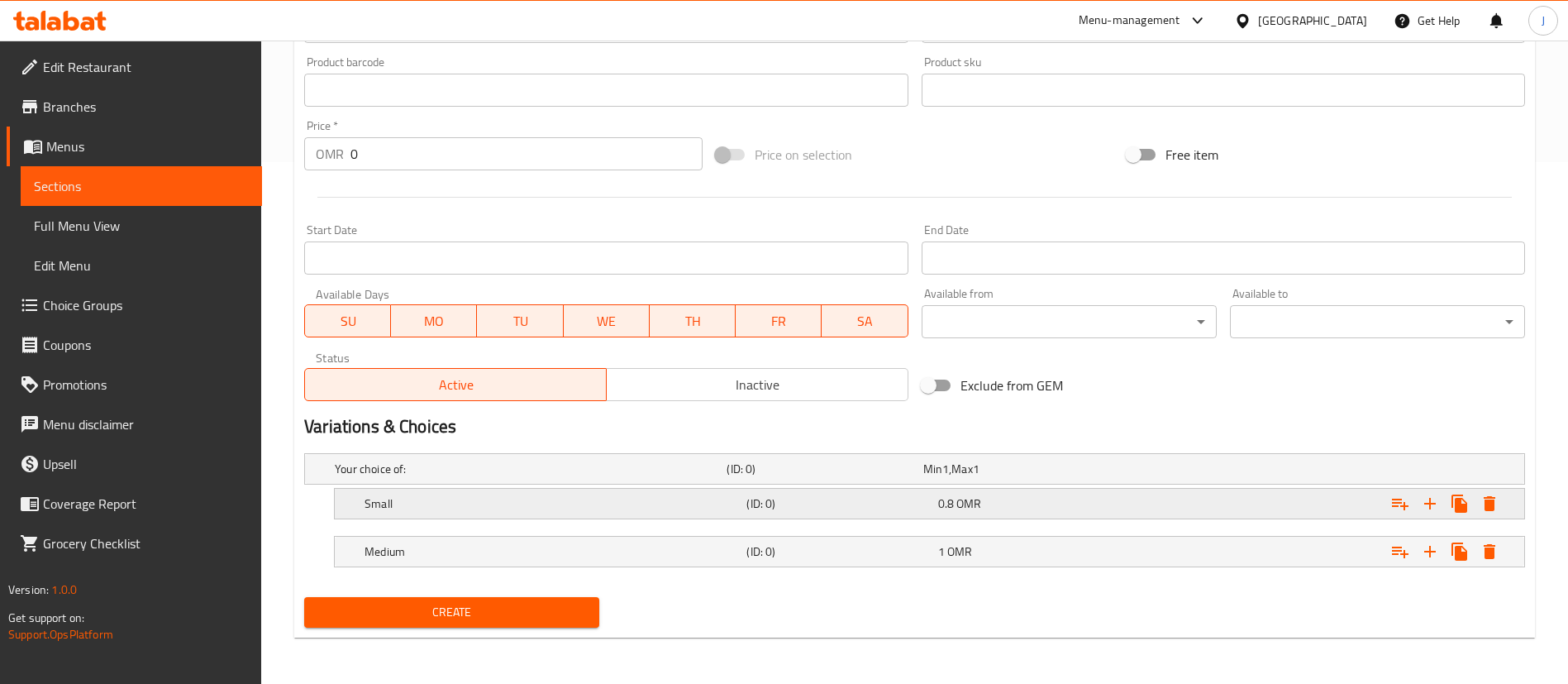
scroll to position [522, 0]
click at [1428, 545] on icon "Expand" at bounding box center [1429, 551] width 20 height 20
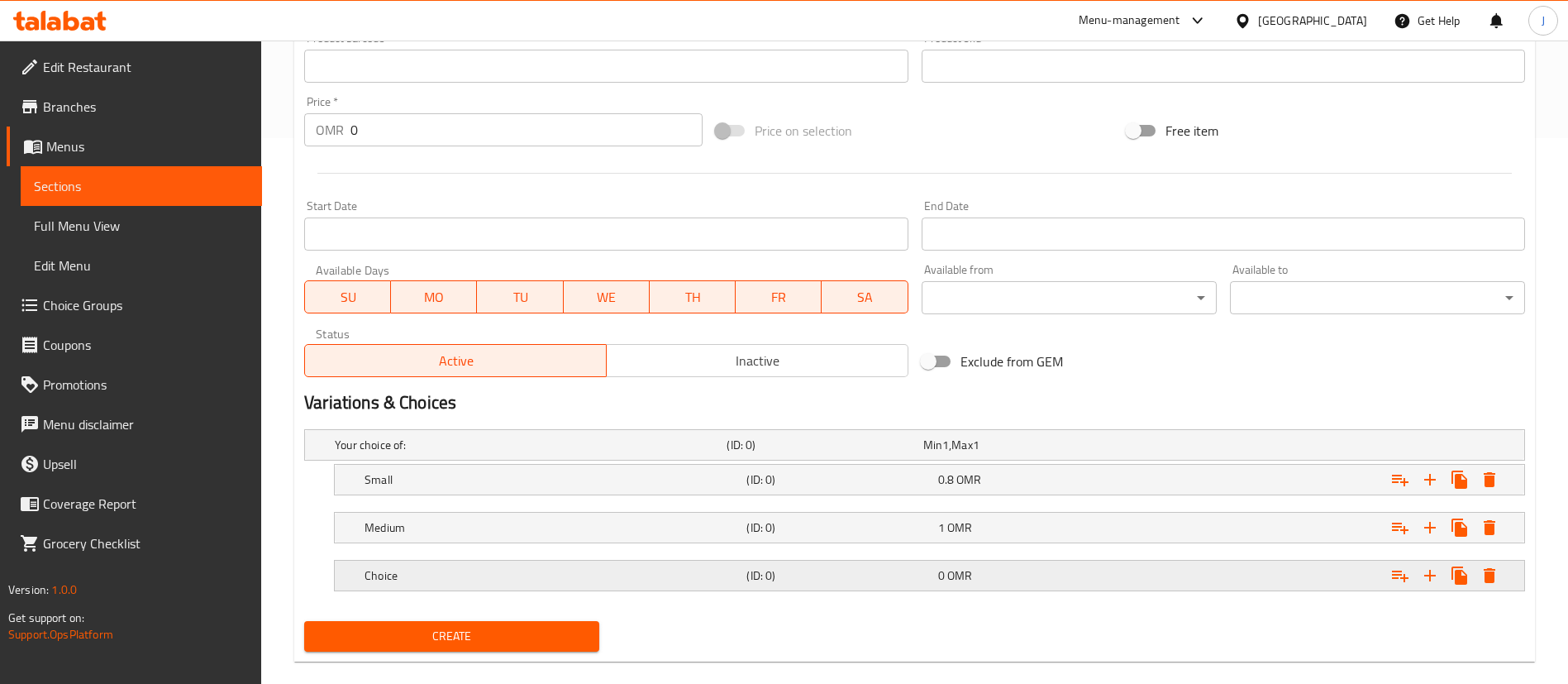
scroll to position [570, 0]
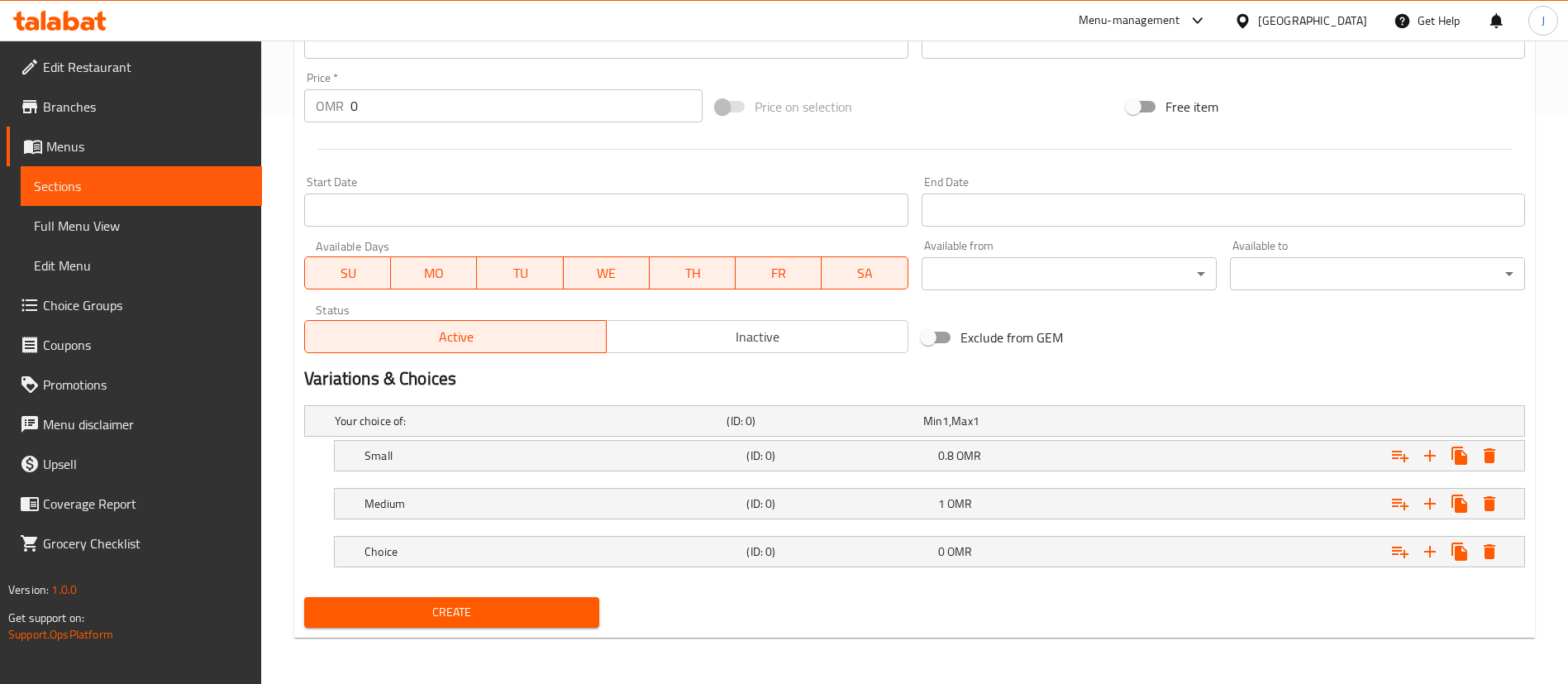
click at [614, 530] on nav at bounding box center [915, 529] width 1220 height 13
click at [612, 429] on h5 "Choice" at bounding box center [527, 421] width 385 height 17
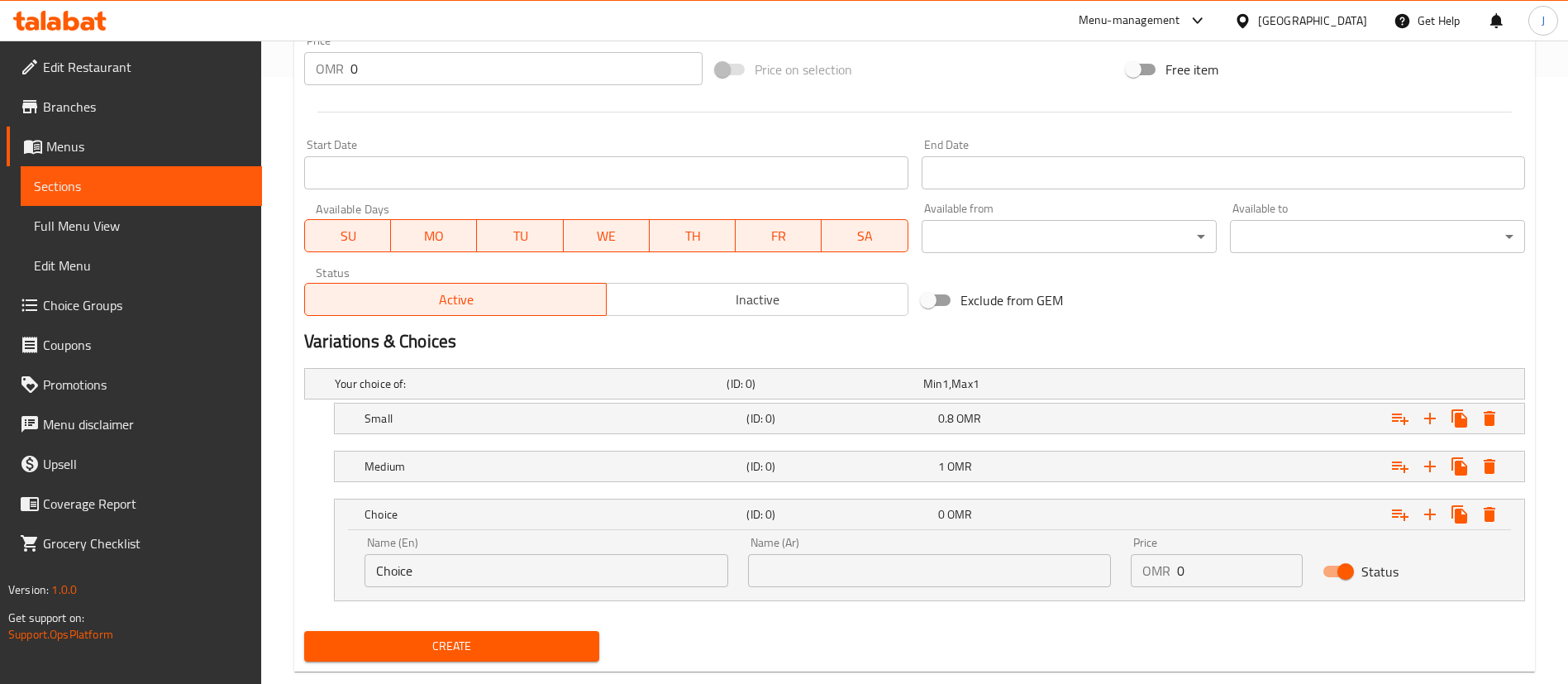
scroll to position [641, 0]
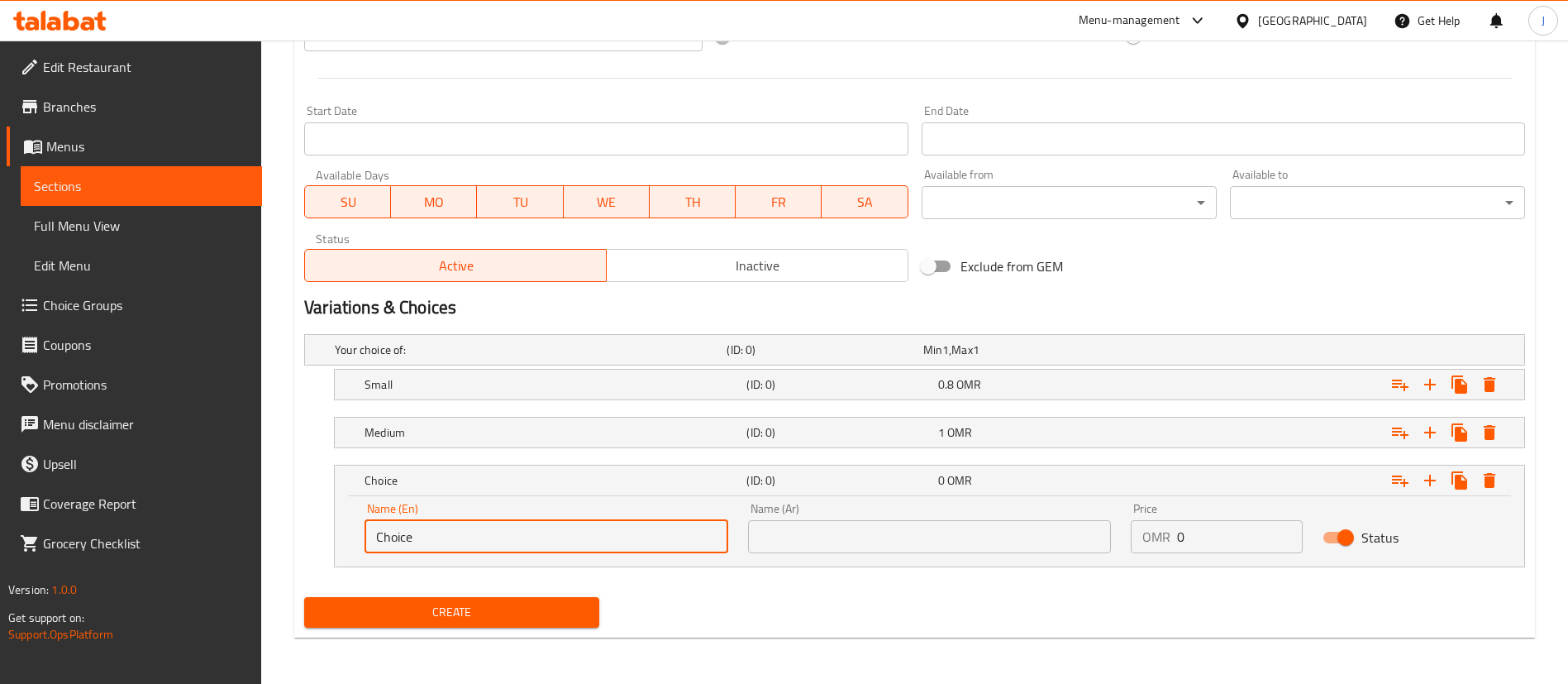
drag, startPoint x: 256, startPoint y: 544, endPoint x: 72, endPoint y: 511, distance: 186.9
click at [97, 536] on div "Edit Restaurant Branches Menus Sections Full Menu View Edit Menu Choice Groups …" at bounding box center [784, 42] width 1568 height 1284
type input "Large"
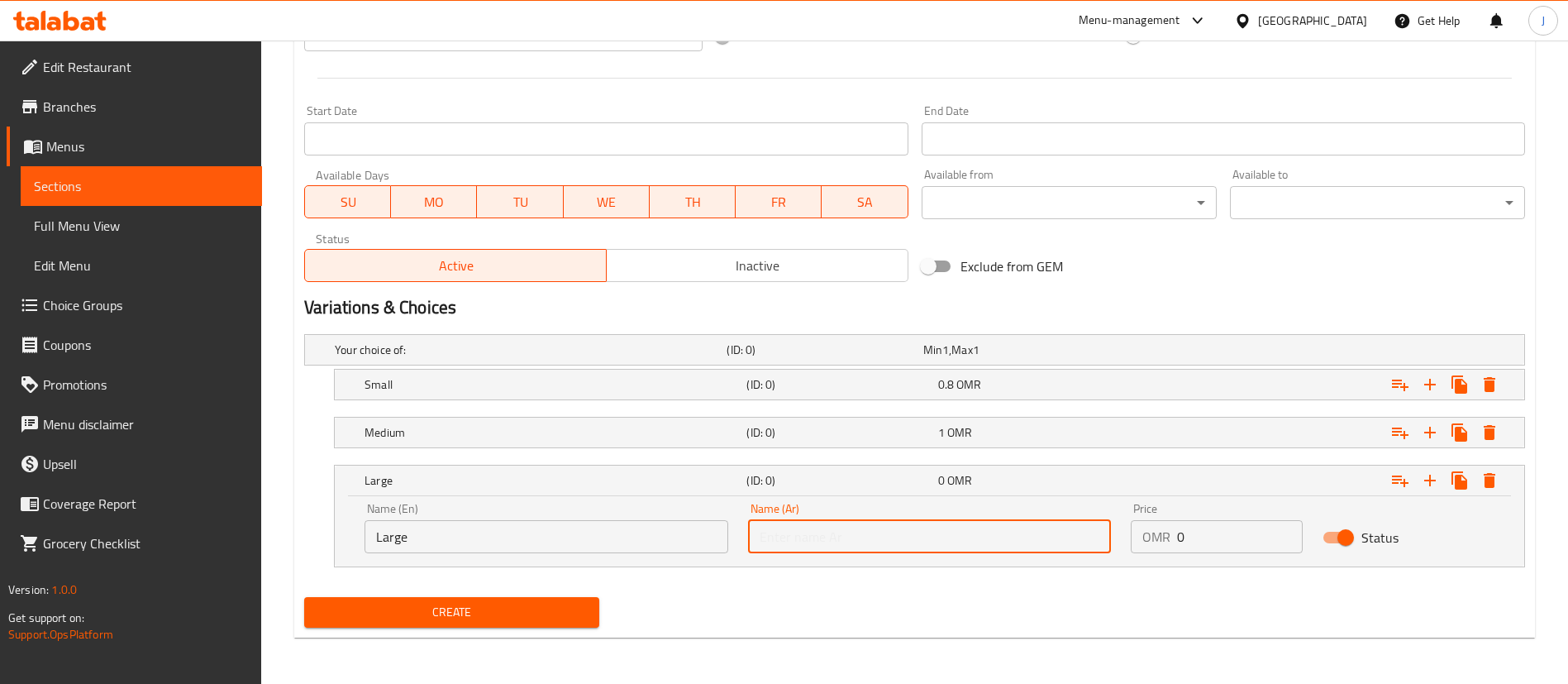
click at [788, 539] on input "text" at bounding box center [930, 536] width 364 height 33
type input "كبير"
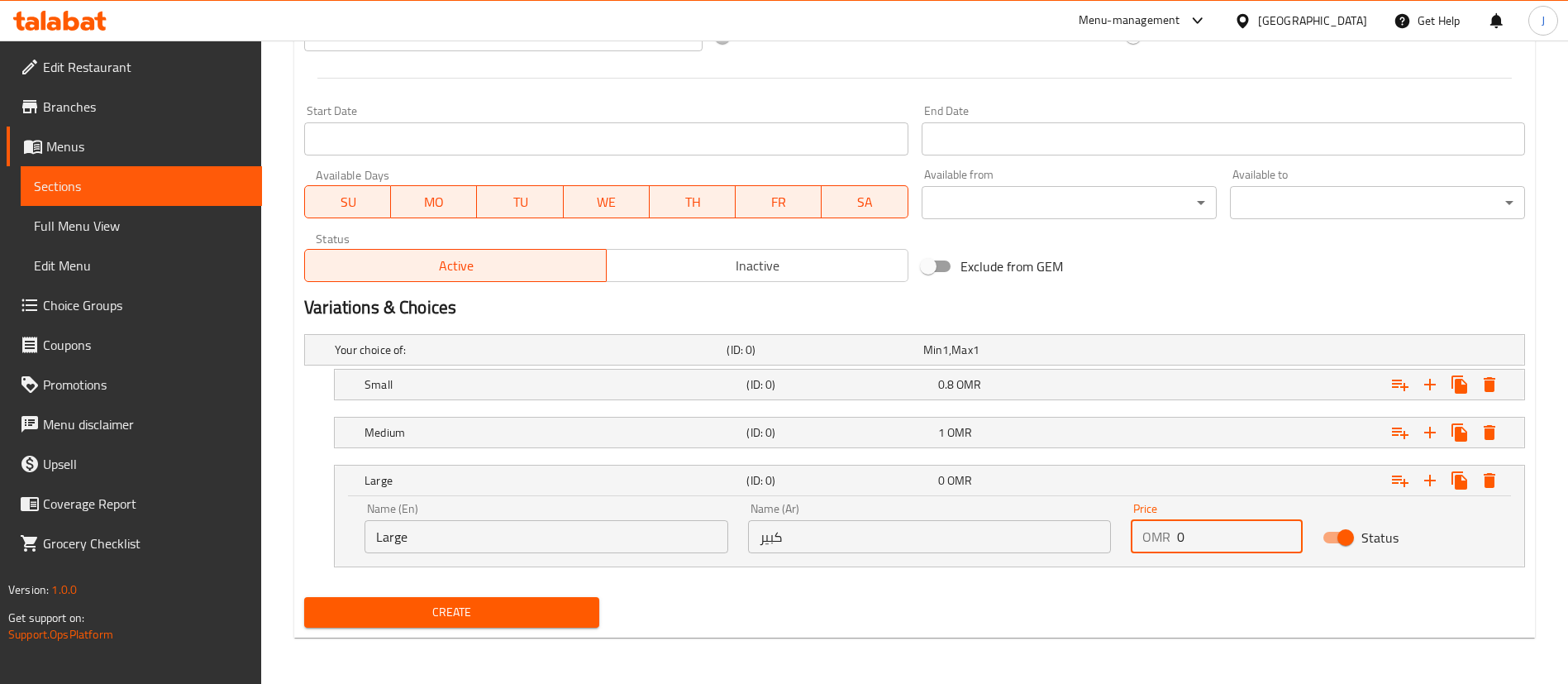
drag, startPoint x: 1220, startPoint y: 536, endPoint x: 1147, endPoint y: 545, distance: 73.6
click at [1150, 546] on div "OMR 0 Price" at bounding box center [1216, 536] width 172 height 33
type input "1.2"
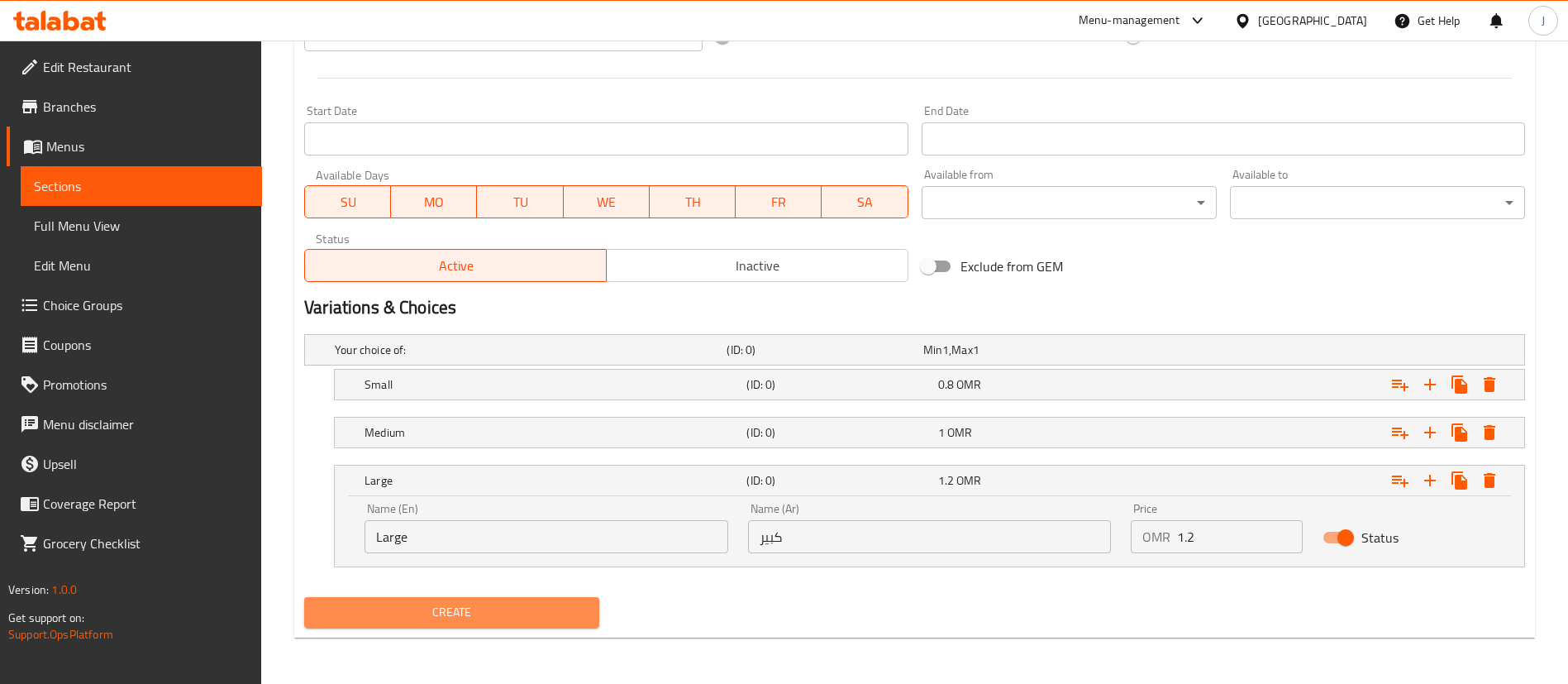
click at [504, 610] on span "Create" at bounding box center [452, 612] width 269 height 21
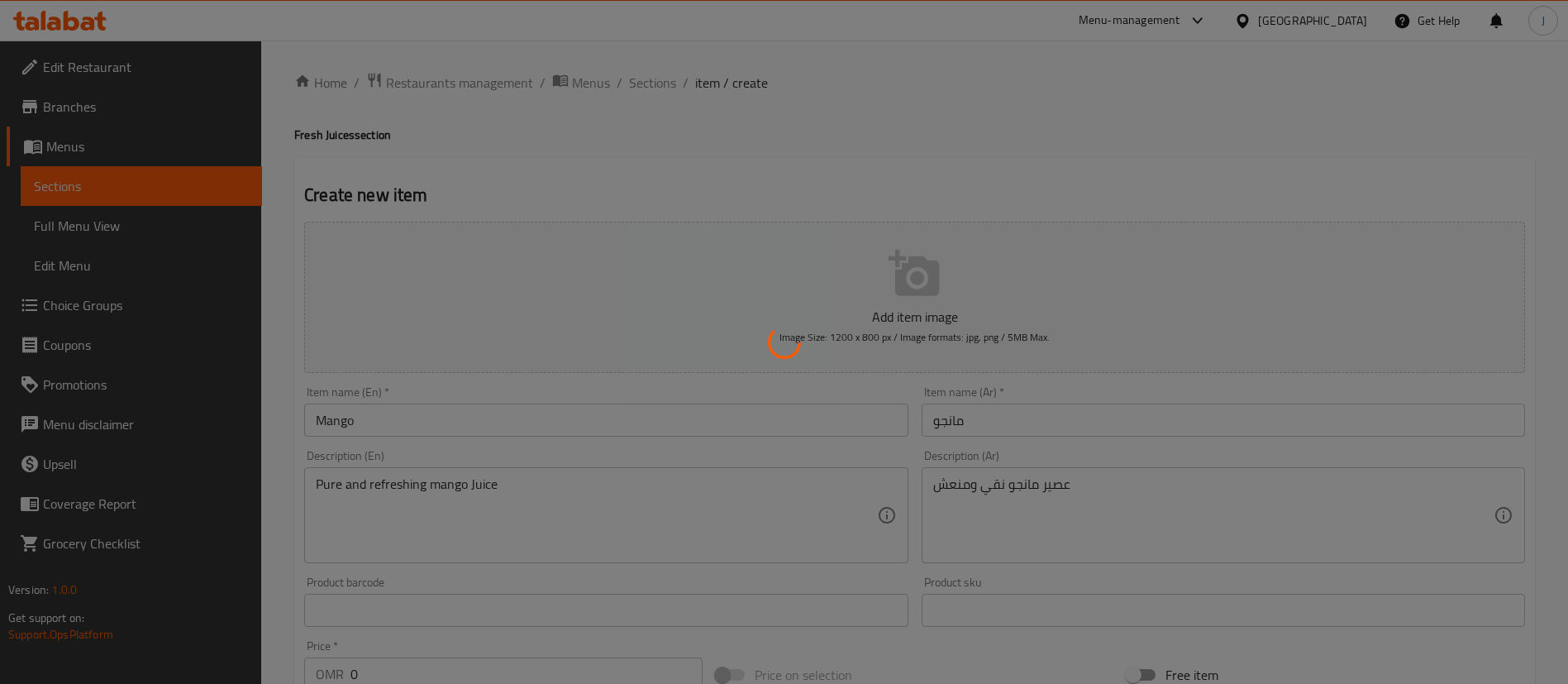
scroll to position [0, 0]
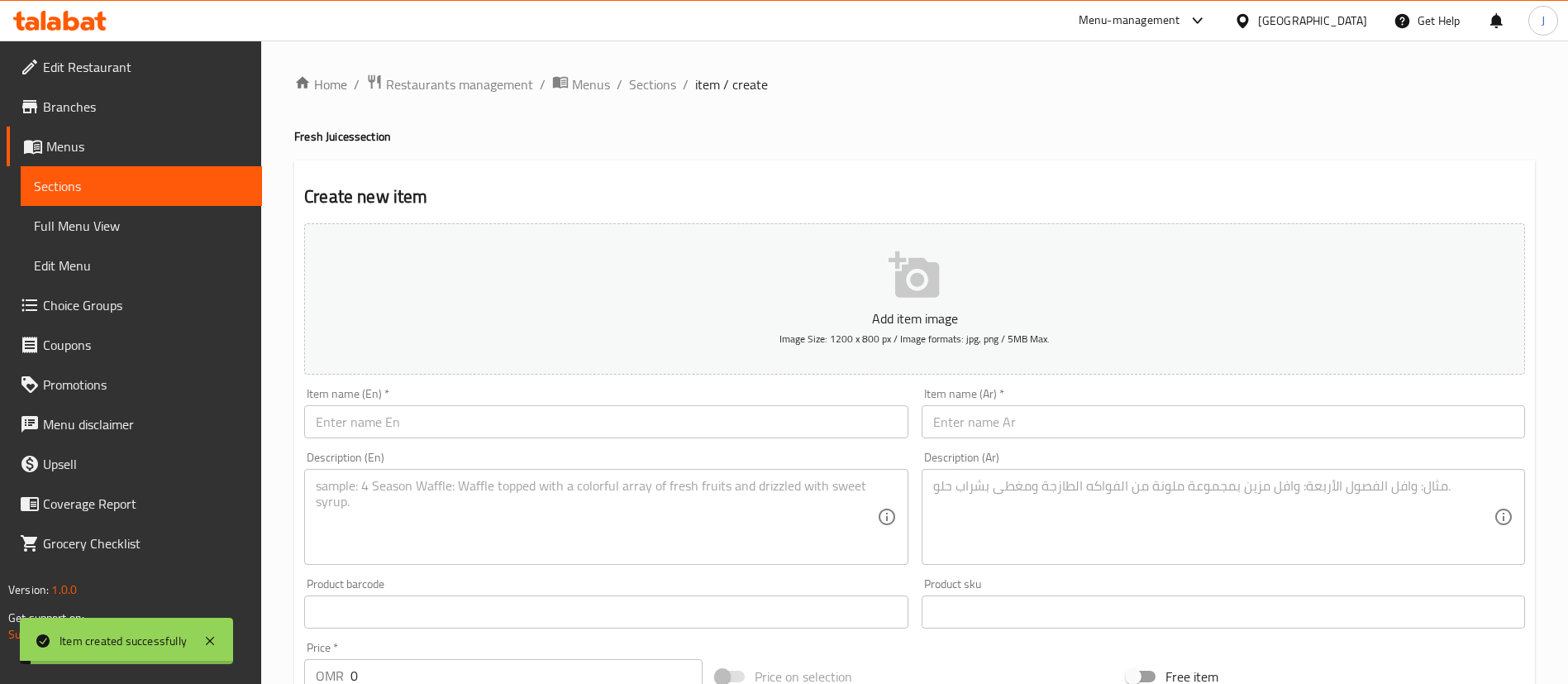
drag, startPoint x: 661, startPoint y: 86, endPoint x: 675, endPoint y: 123, distance: 39.6
click at [661, 86] on span "Sections" at bounding box center [652, 84] width 47 height 20
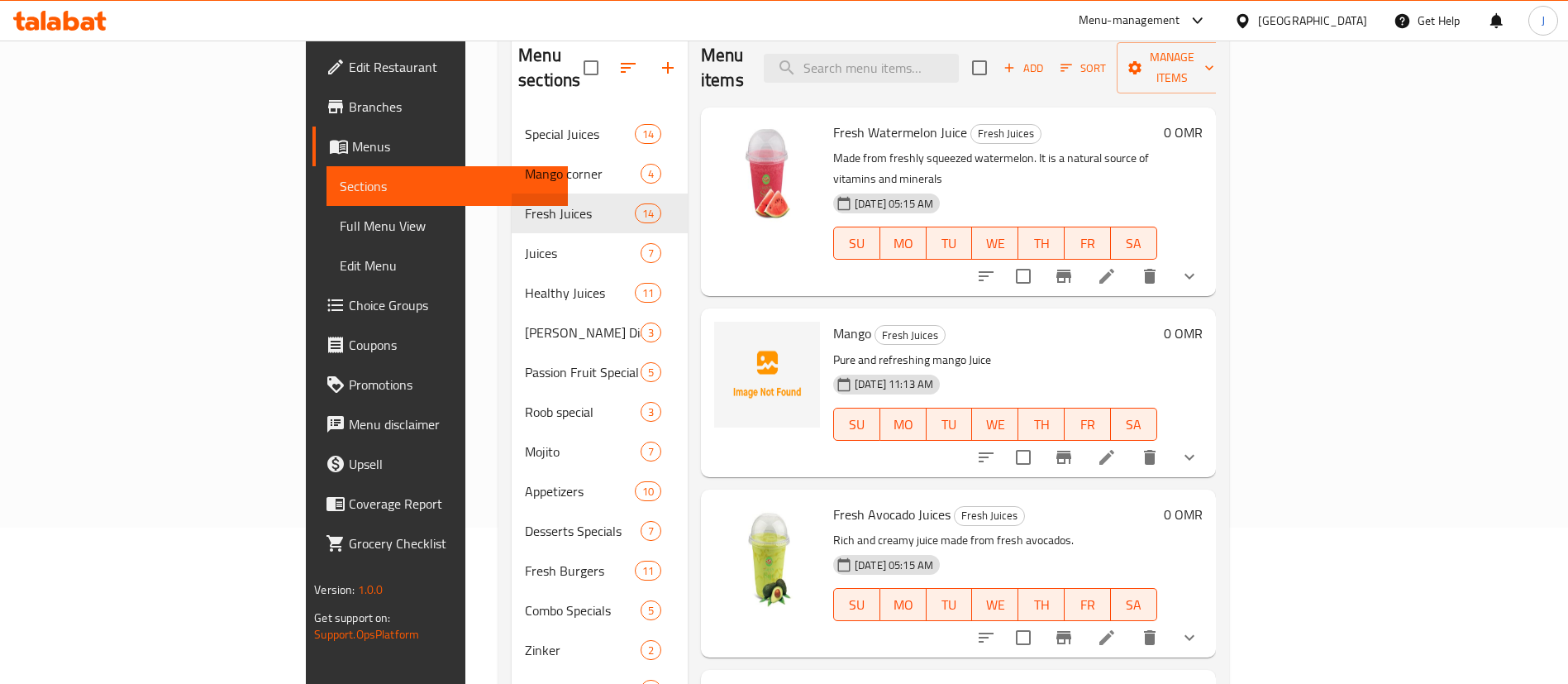
scroll to position [66, 0]
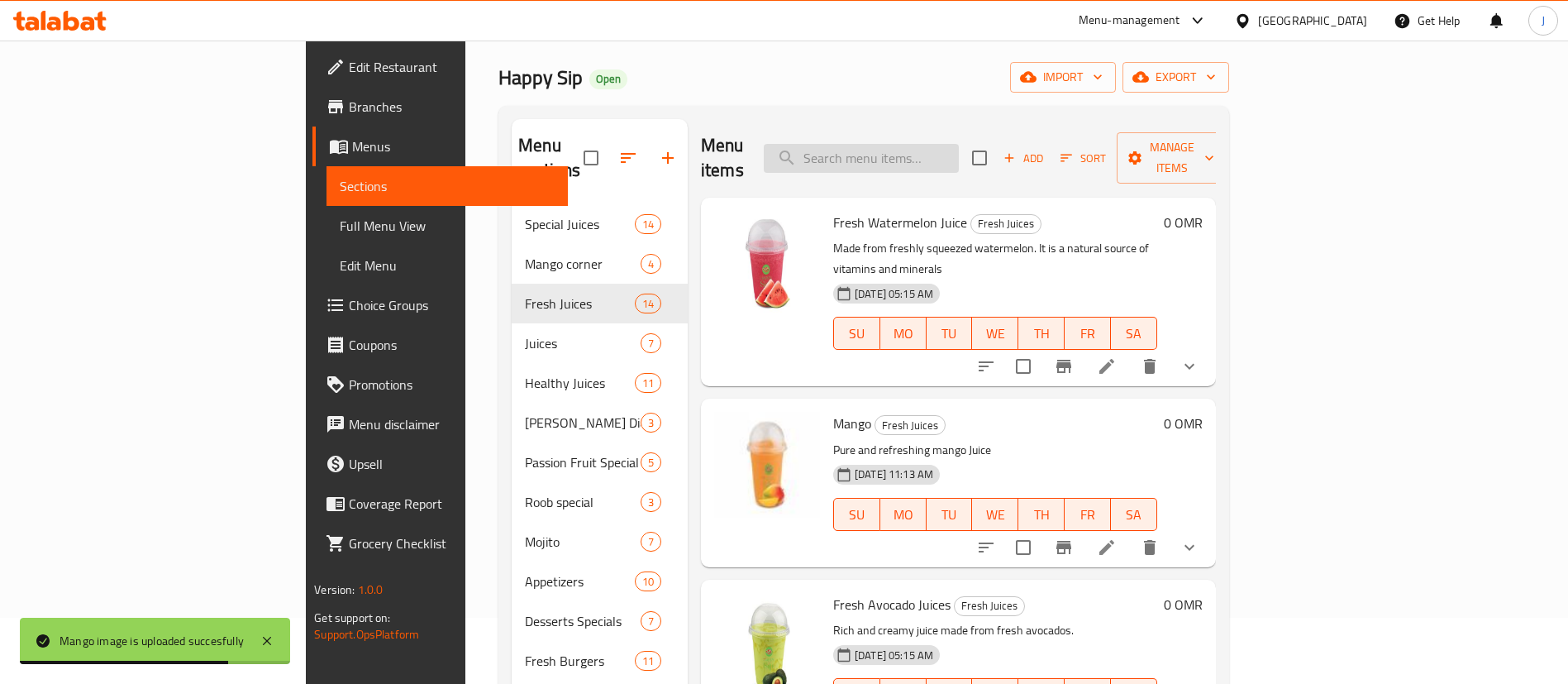
click at [956, 156] on input "search" at bounding box center [861, 158] width 195 height 29
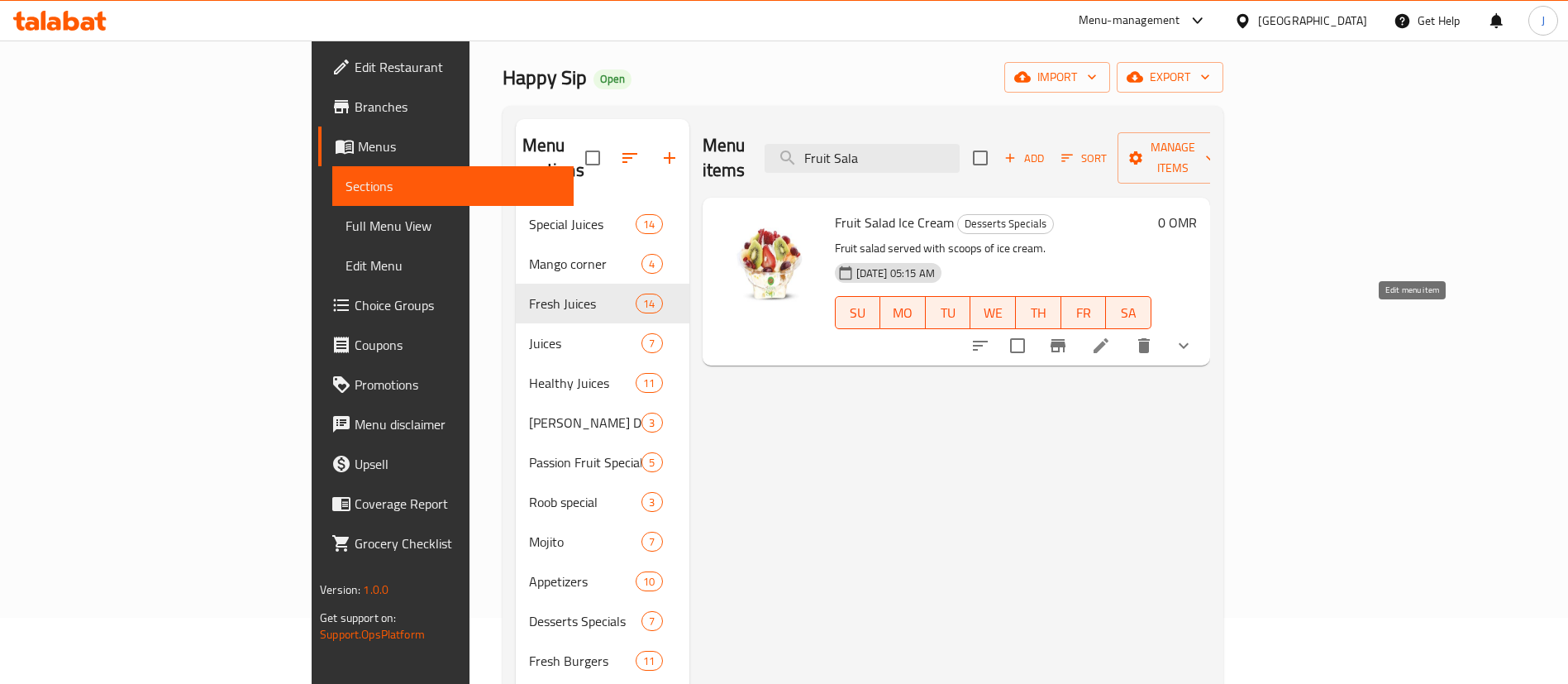
type input "Fruit Sala"
click at [1111, 336] on icon at bounding box center [1100, 345] width 20 height 20
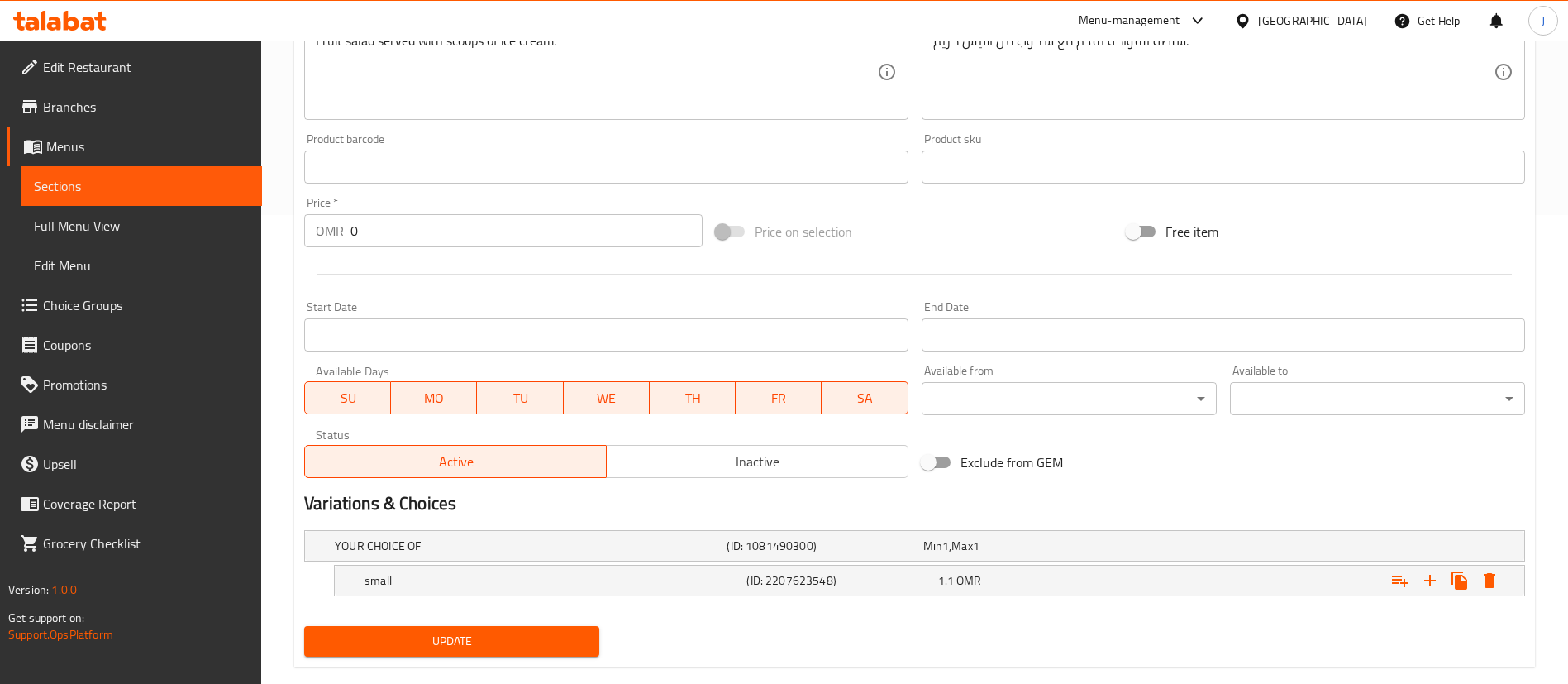
scroll to position [498, 0]
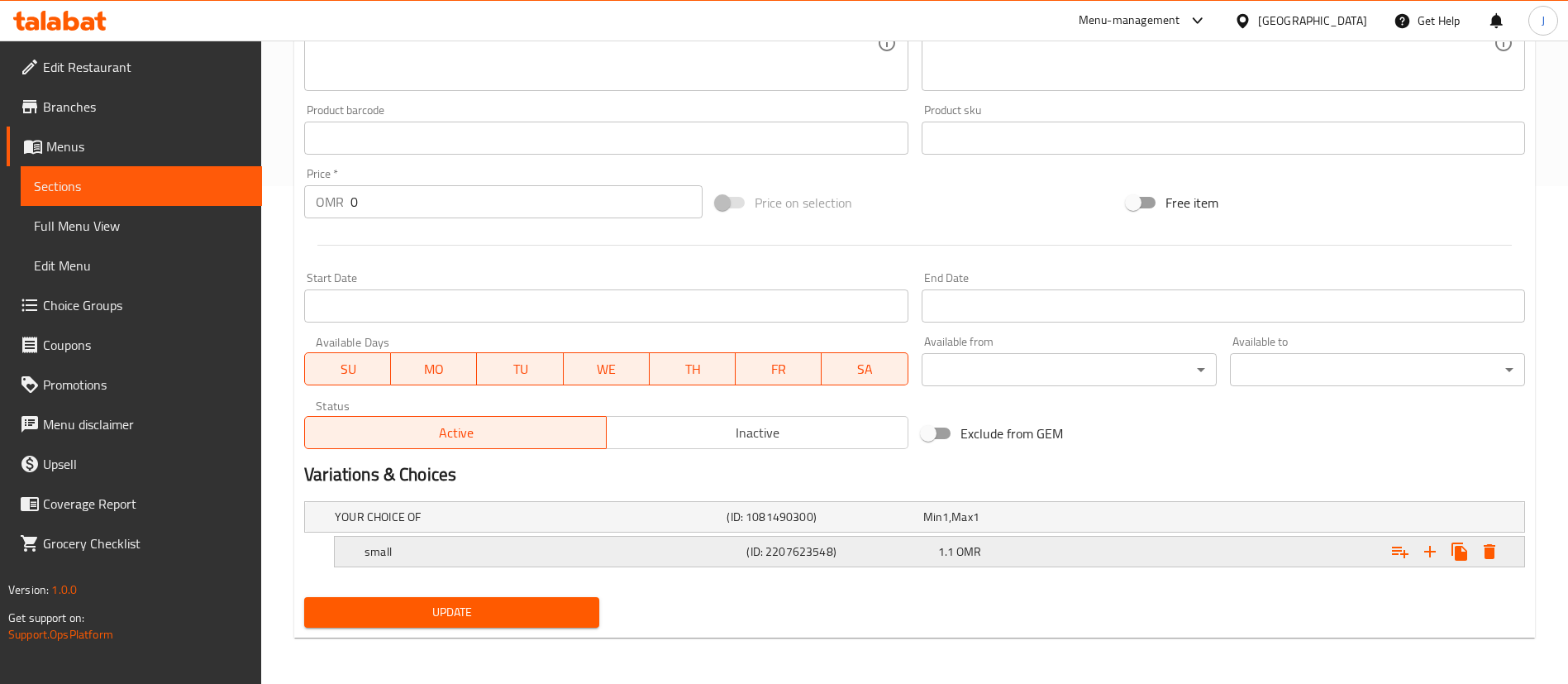
click at [1038, 526] on div "1.1 OMR" at bounding box center [1017, 517] width 190 height 17
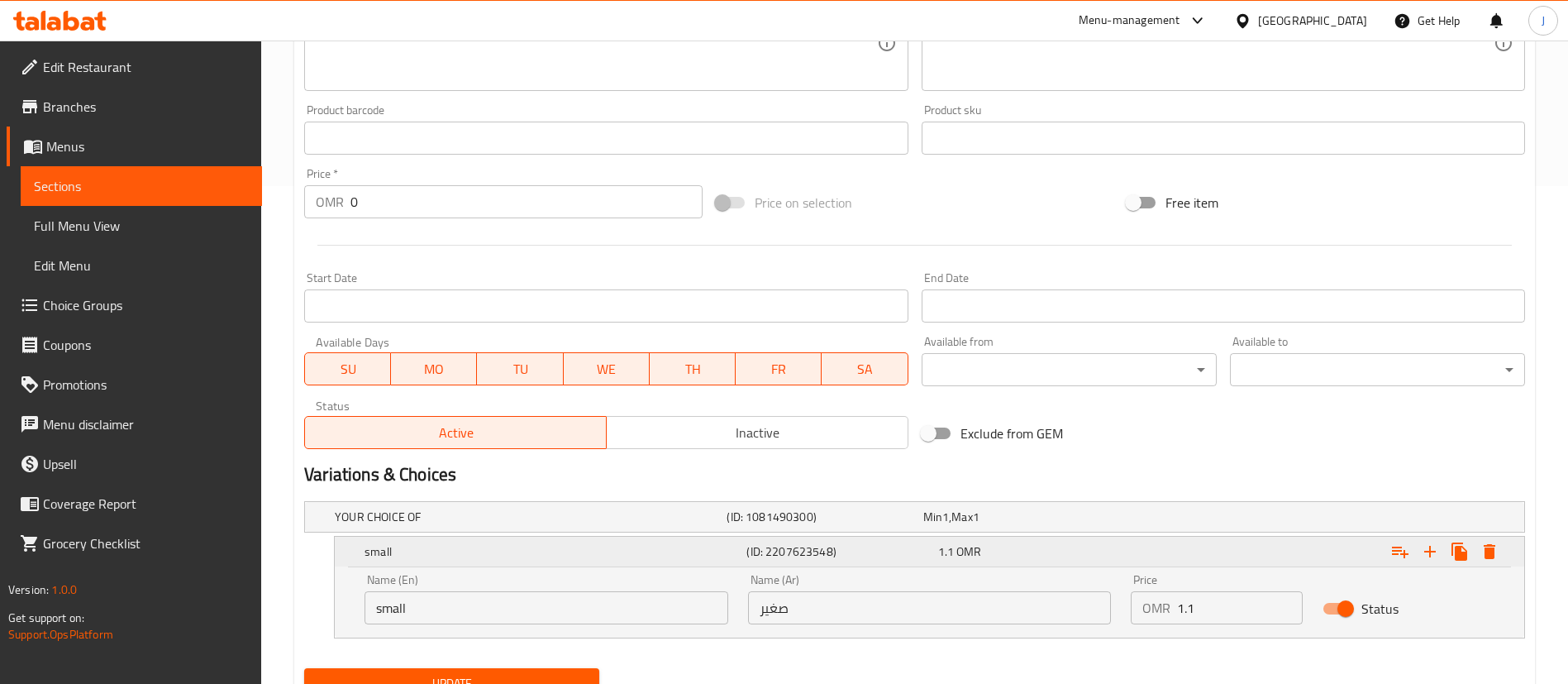
scroll to position [569, 0]
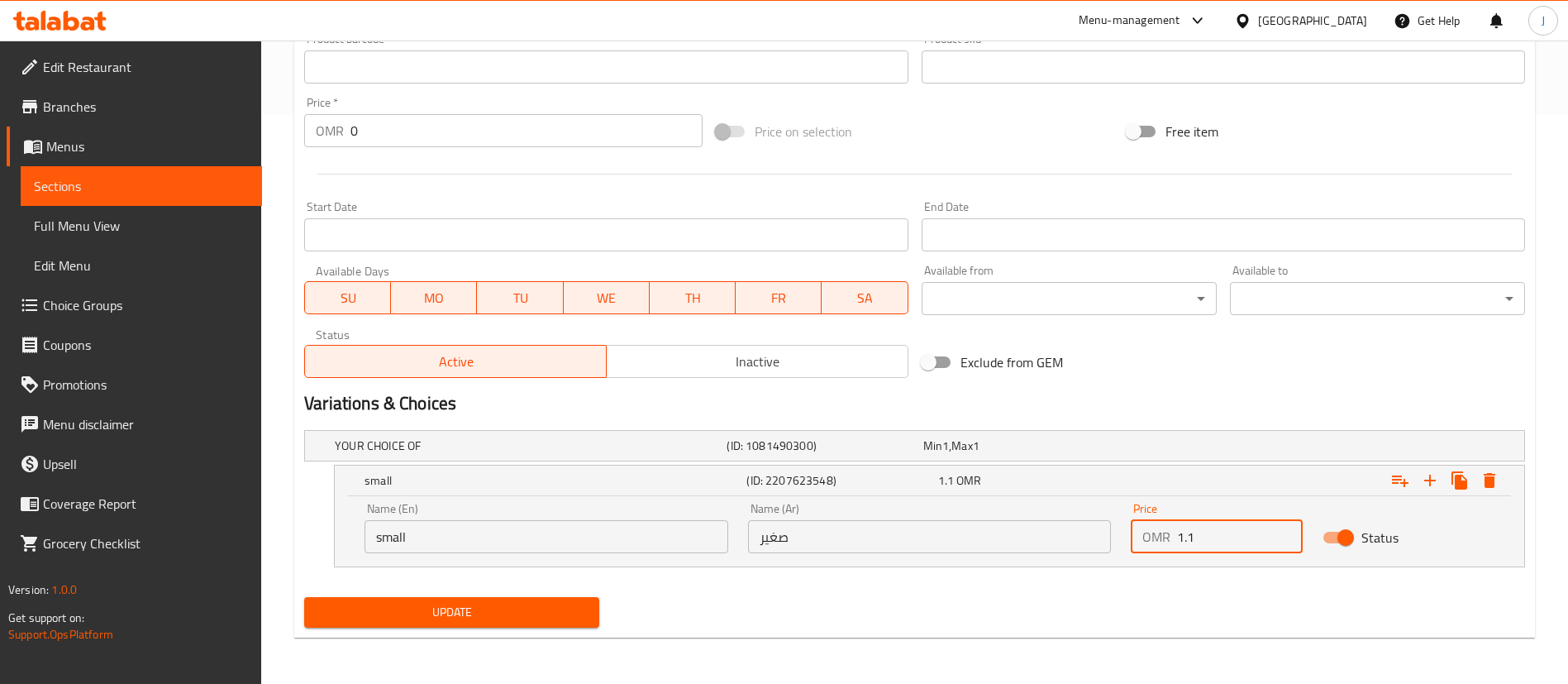
click at [1211, 532] on input "1.1" at bounding box center [1239, 536] width 125 height 33
type input "1.5"
click at [1023, 481] on div "1.5 OMR" at bounding box center [1030, 480] width 184 height 17
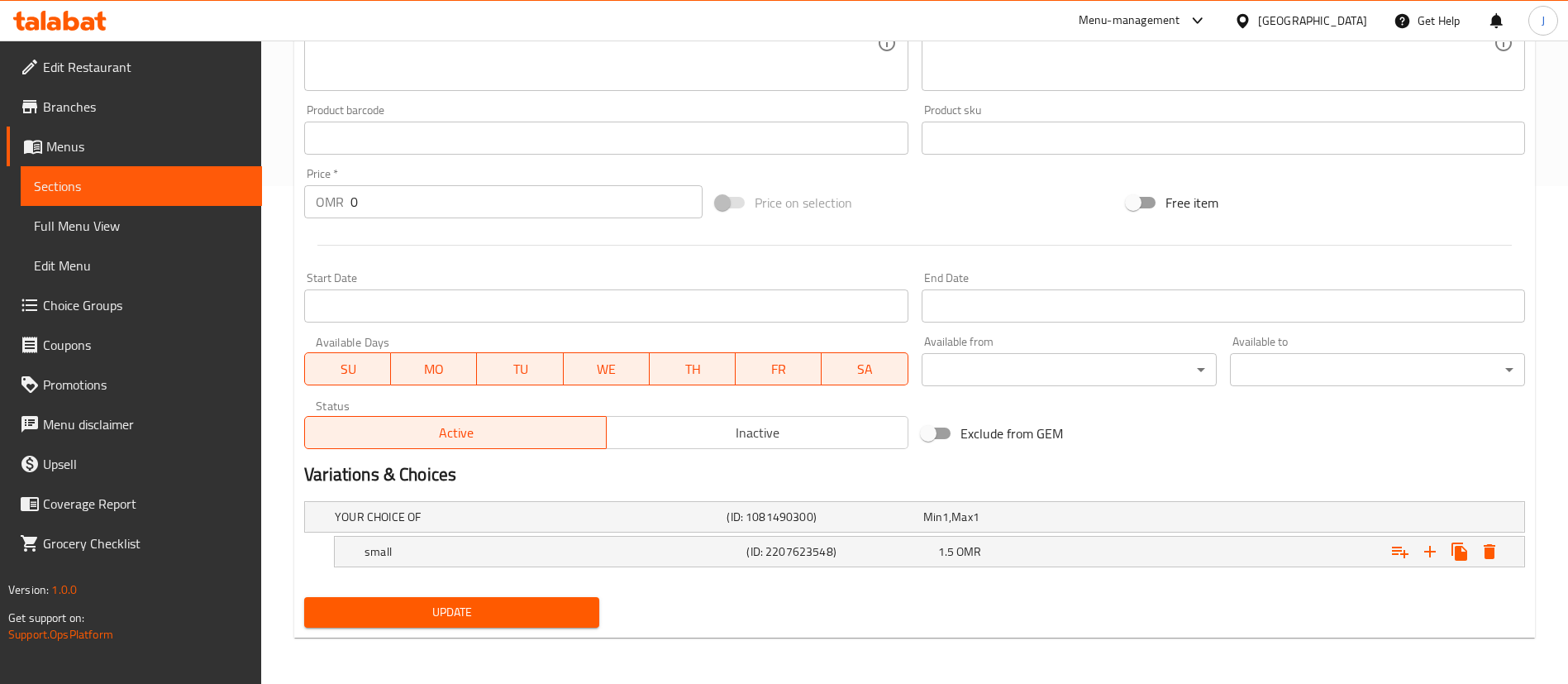
scroll to position [498, 0]
click at [542, 618] on span "Update" at bounding box center [452, 612] width 269 height 21
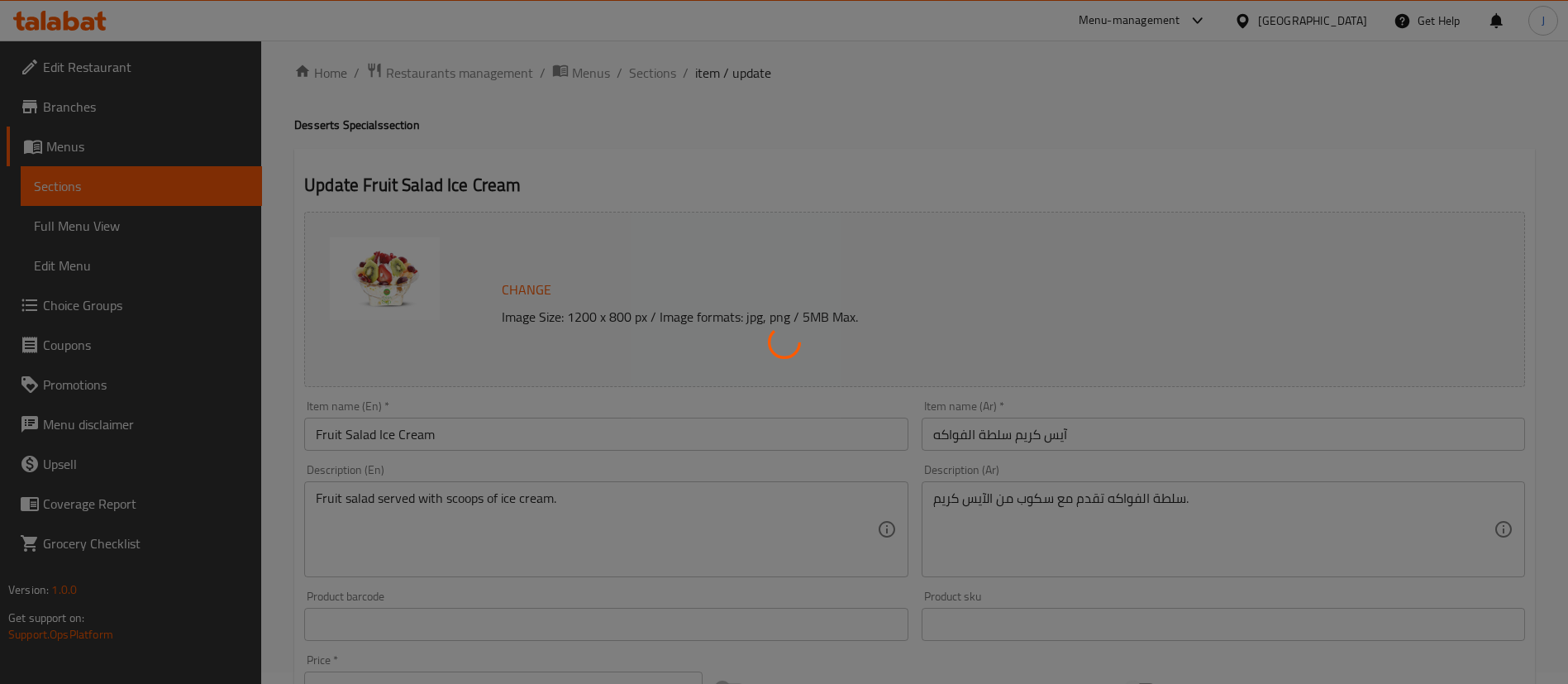
scroll to position [0, 0]
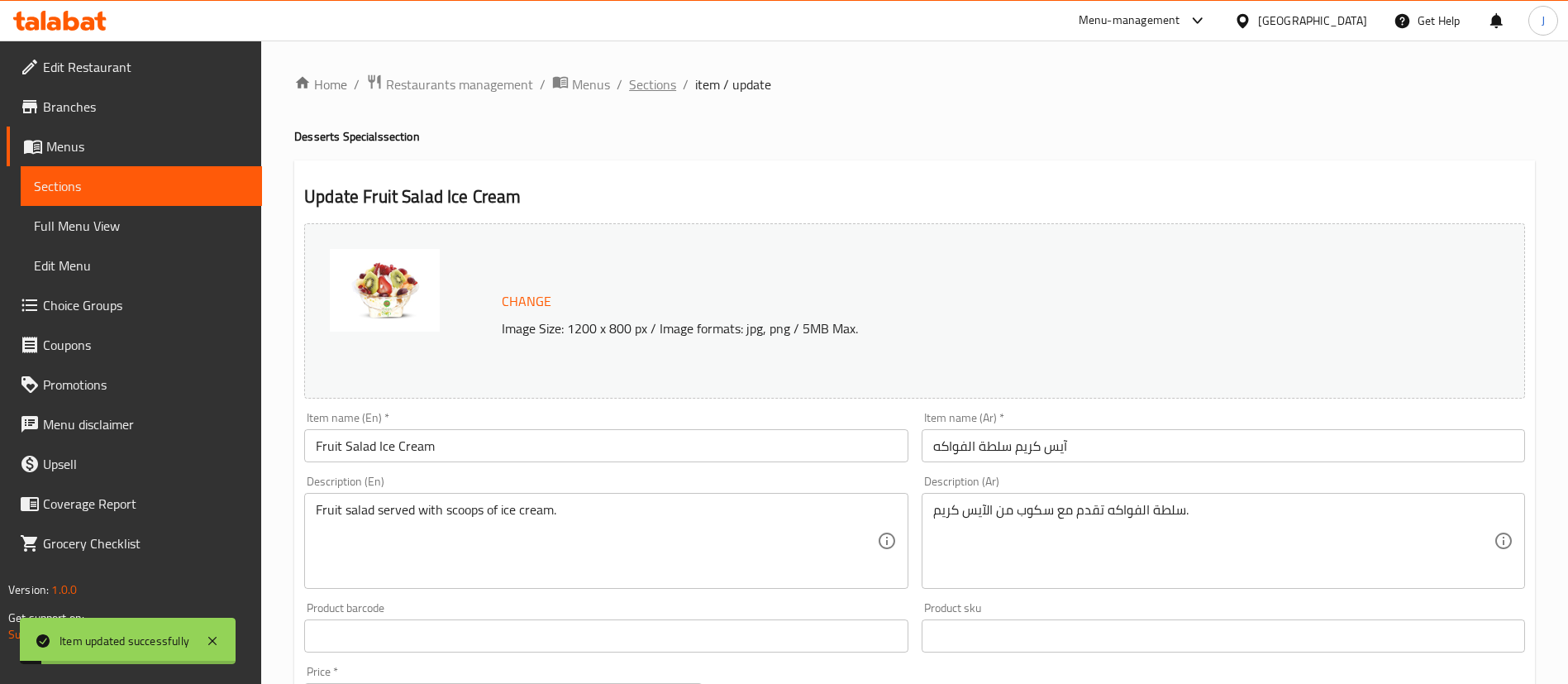
click at [660, 88] on span "Sections" at bounding box center [652, 84] width 47 height 20
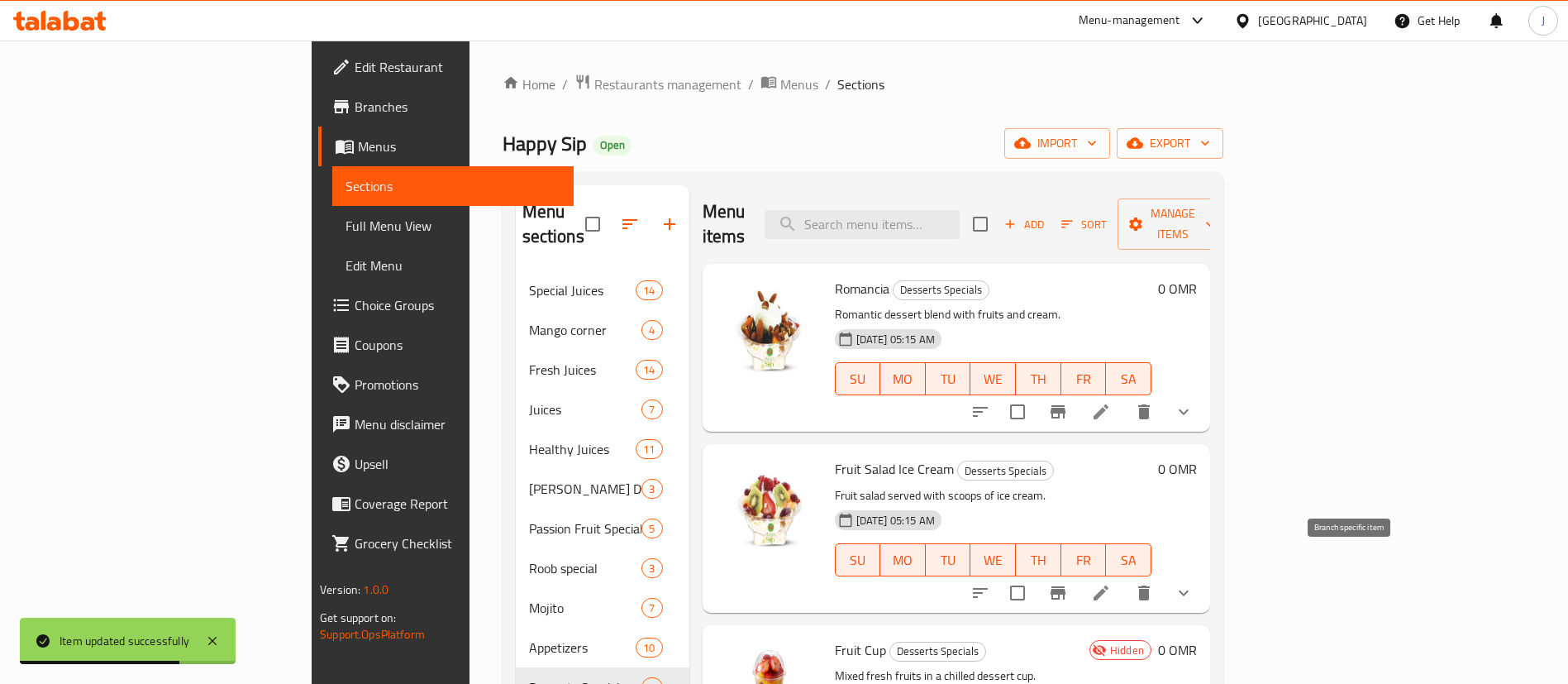
click at [1067, 583] on icon "Branch-specific-item" at bounding box center [1057, 592] width 20 height 20
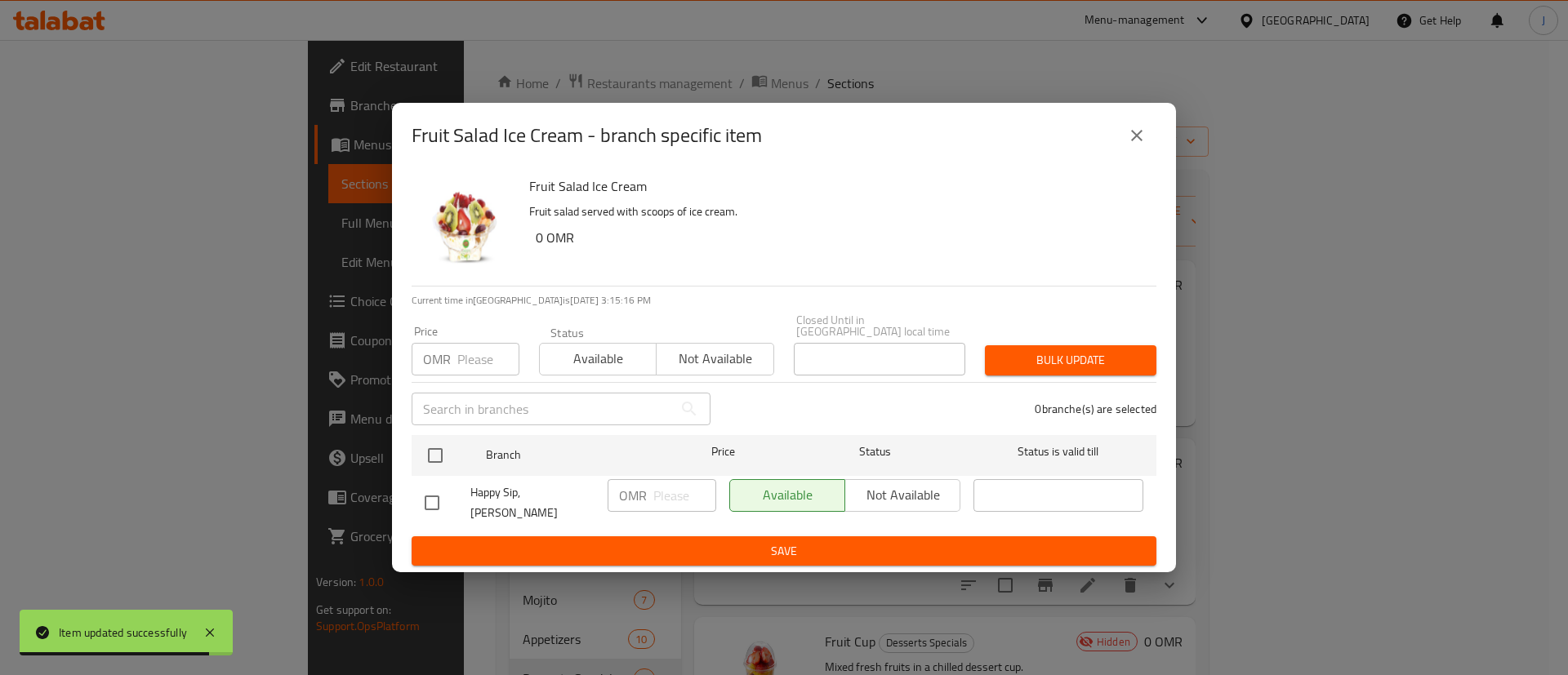
click at [1126, 141] on button "close" at bounding box center [1137, 135] width 39 height 39
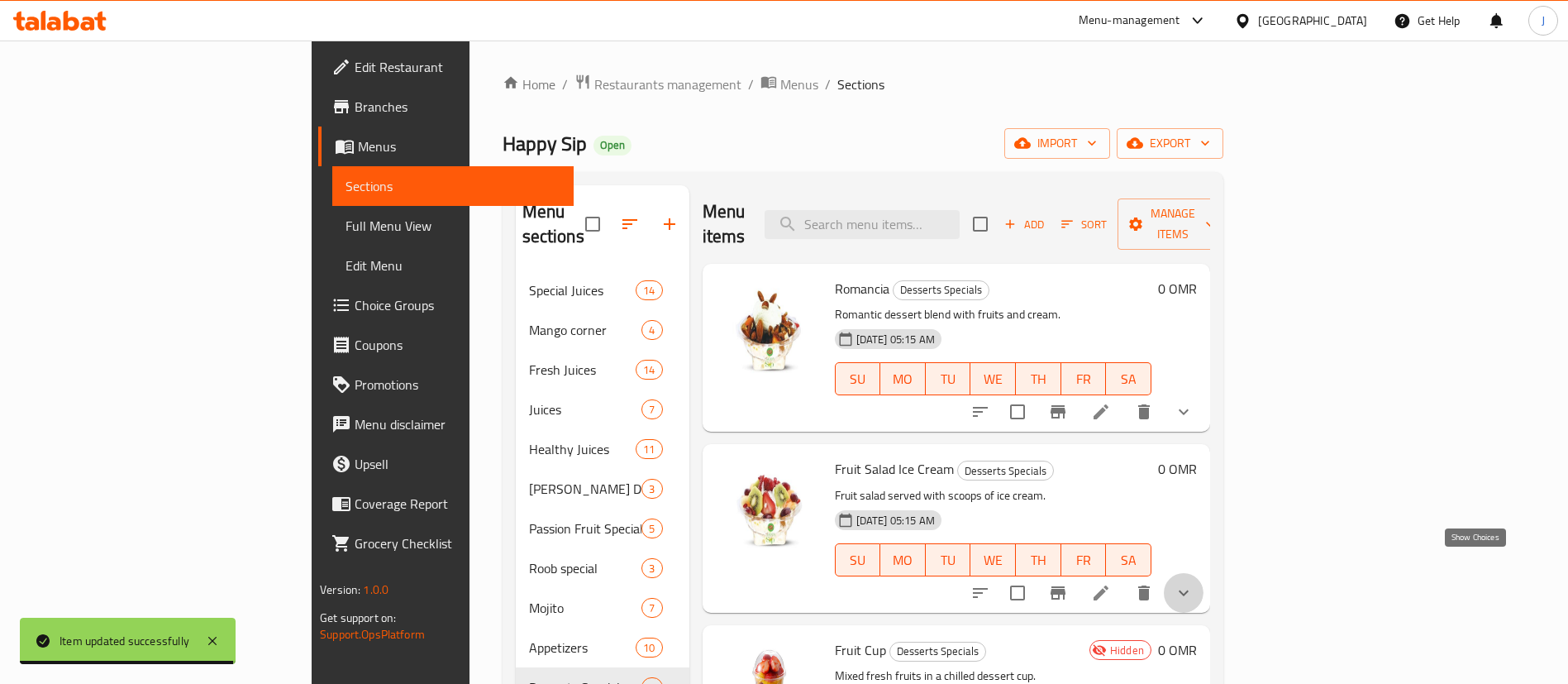
click at [1194, 583] on icon "show more" at bounding box center [1182, 592] width 20 height 20
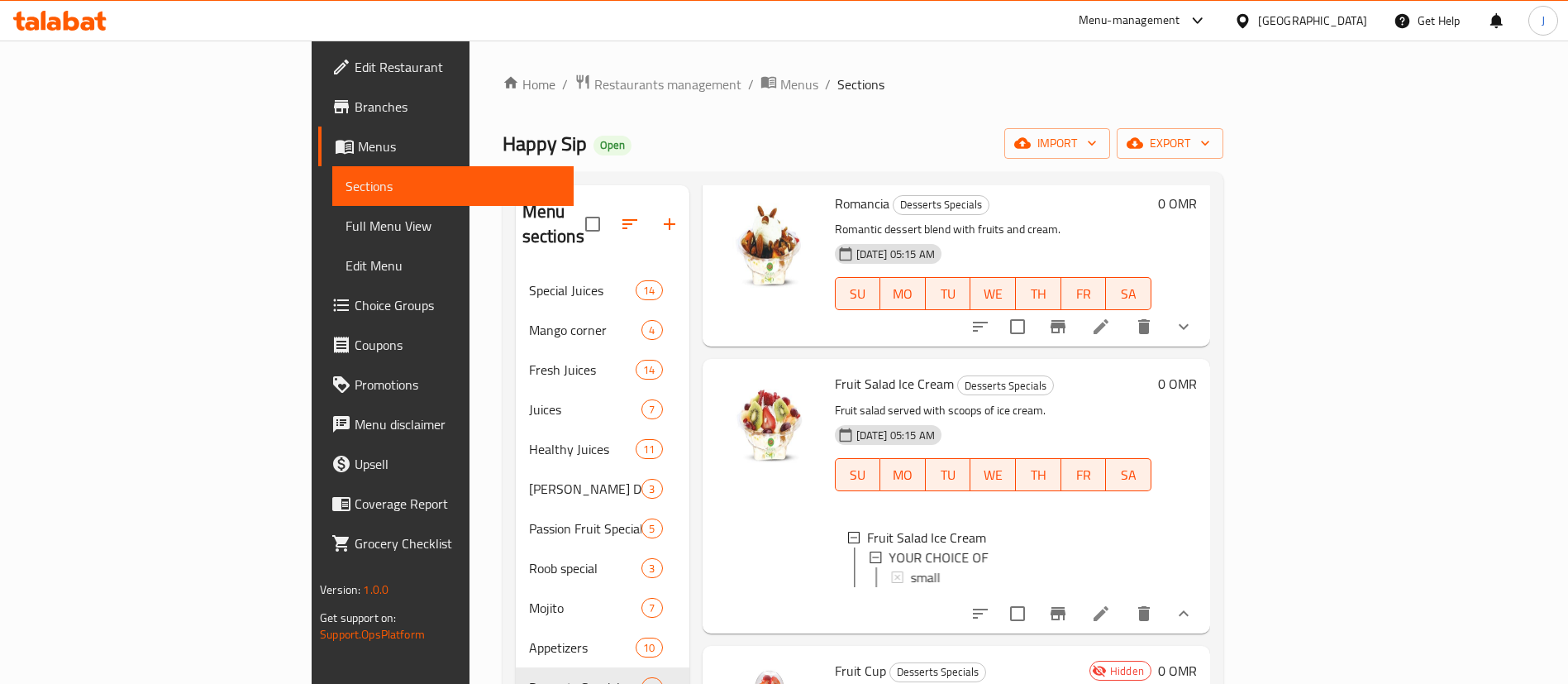
scroll to position [124, 0]
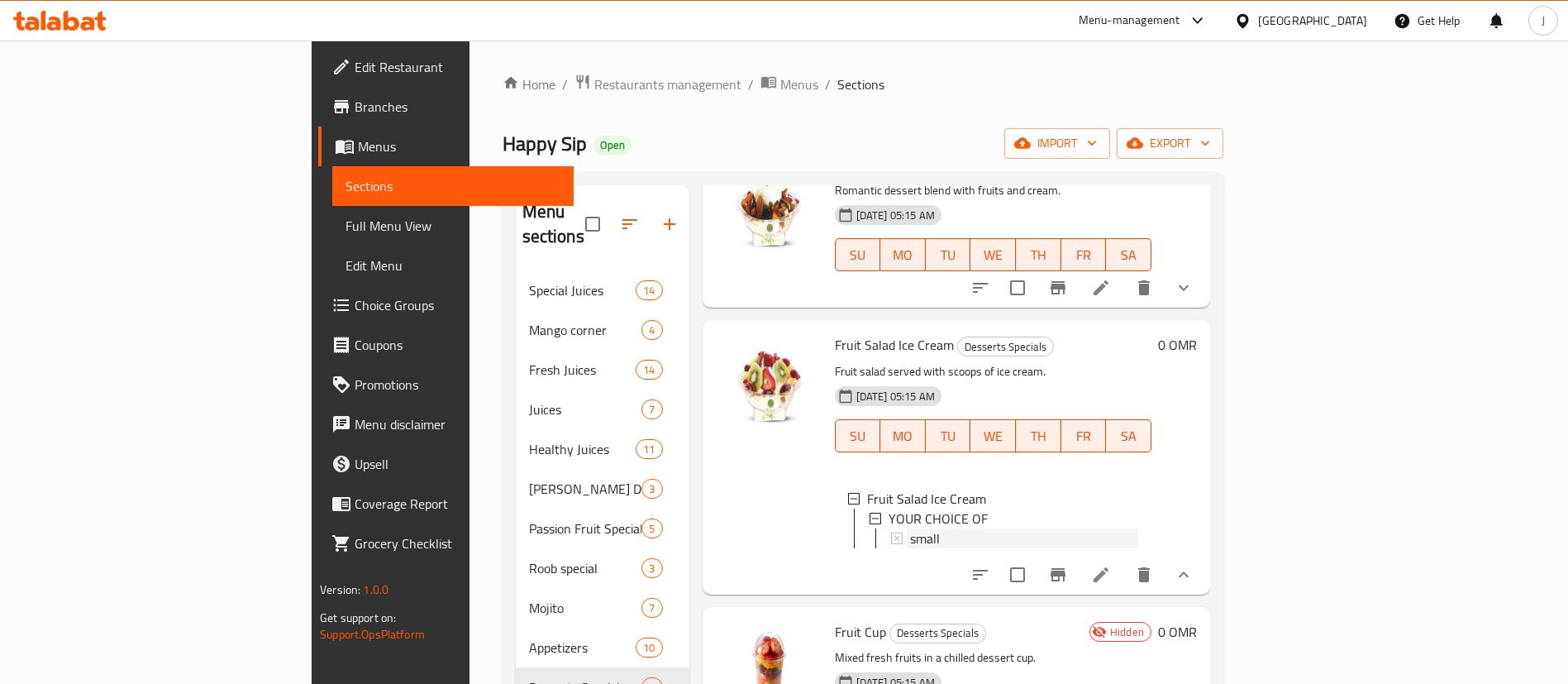
click at [910, 528] on span "small" at bounding box center [925, 538] width 30 height 20
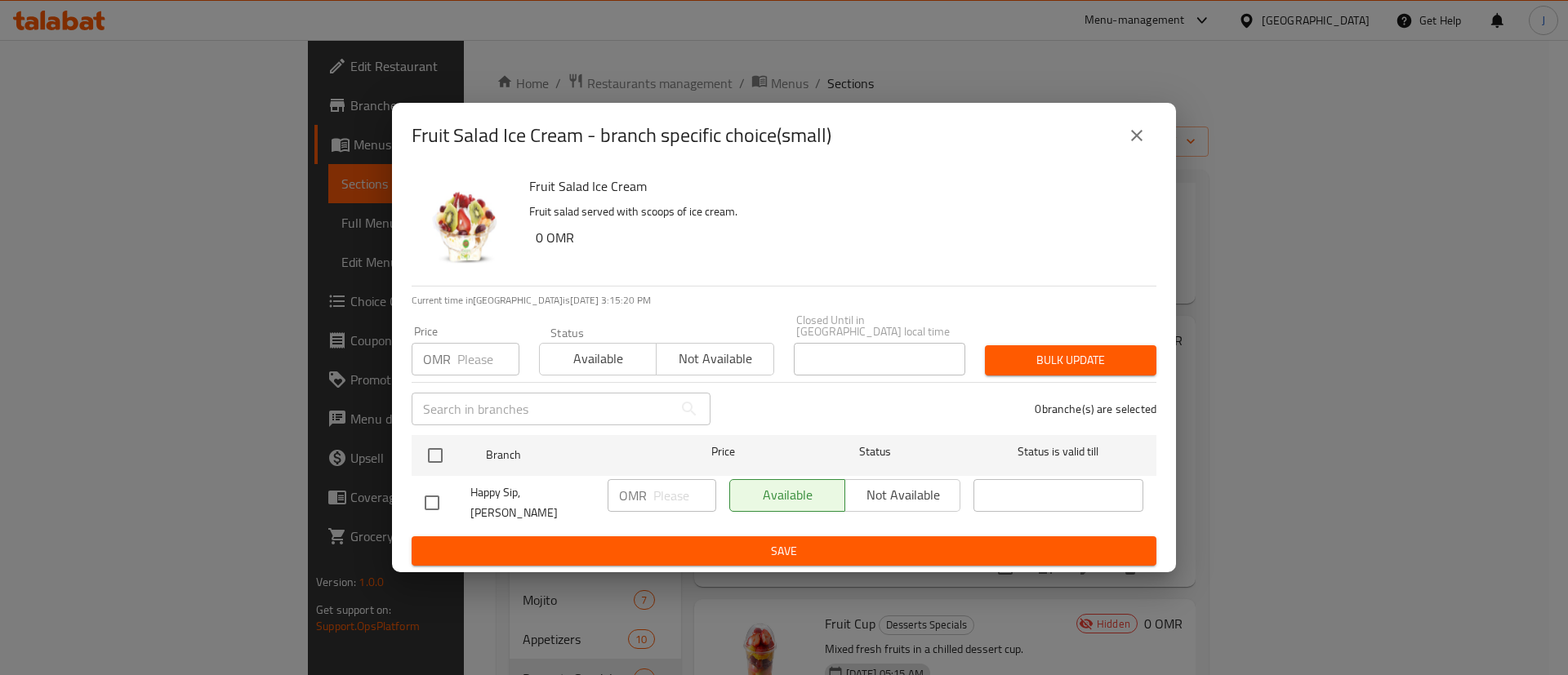
click at [1139, 142] on icon "close" at bounding box center [1136, 135] width 20 height 20
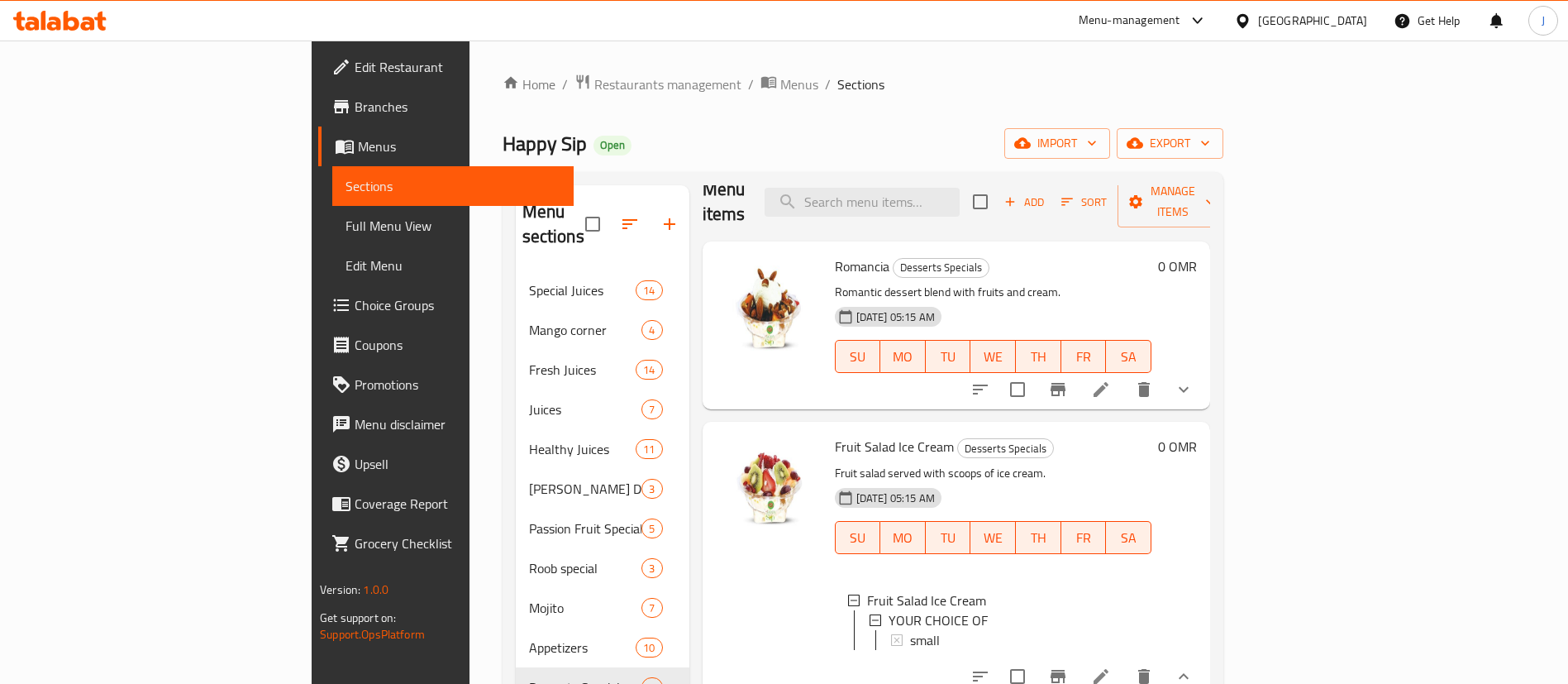
scroll to position [0, 0]
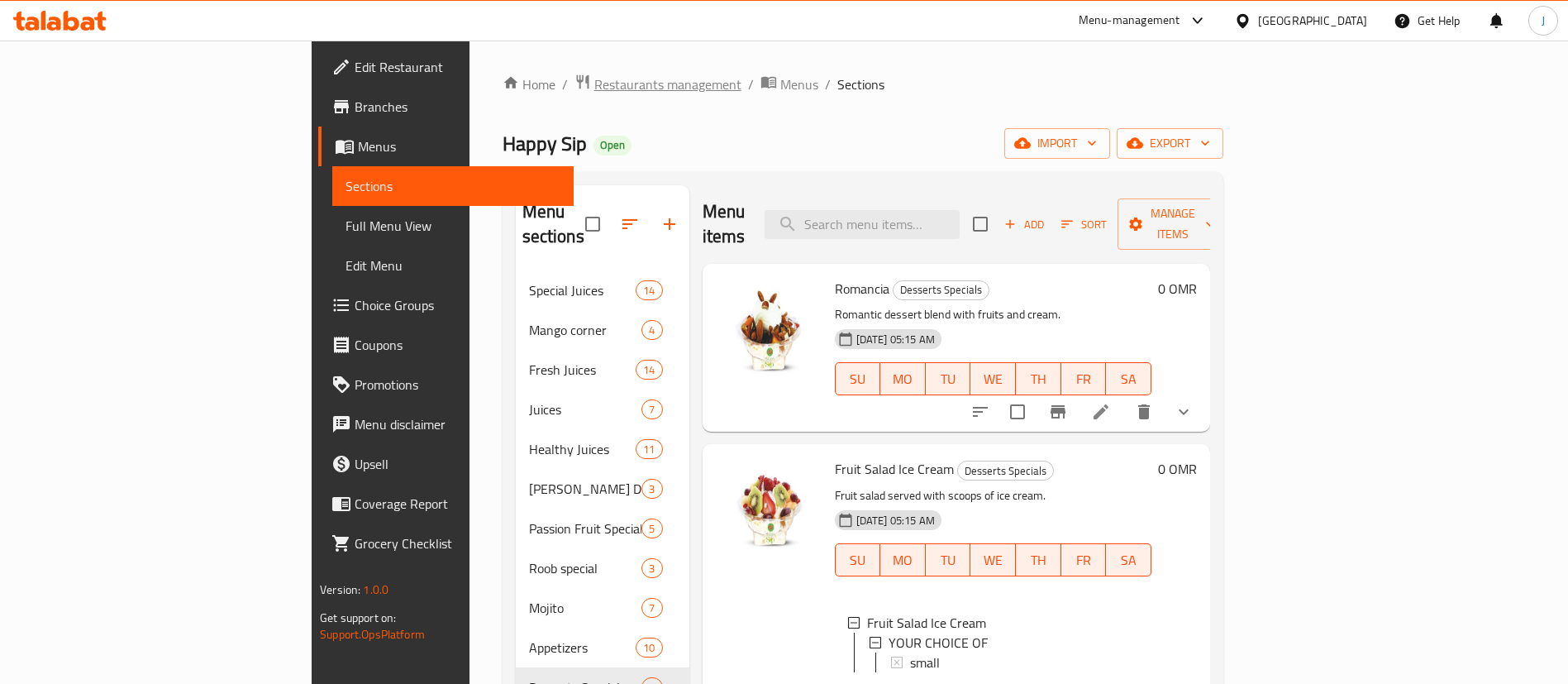
click at [594, 80] on span "Restaurants management" at bounding box center [668, 84] width 147 height 20
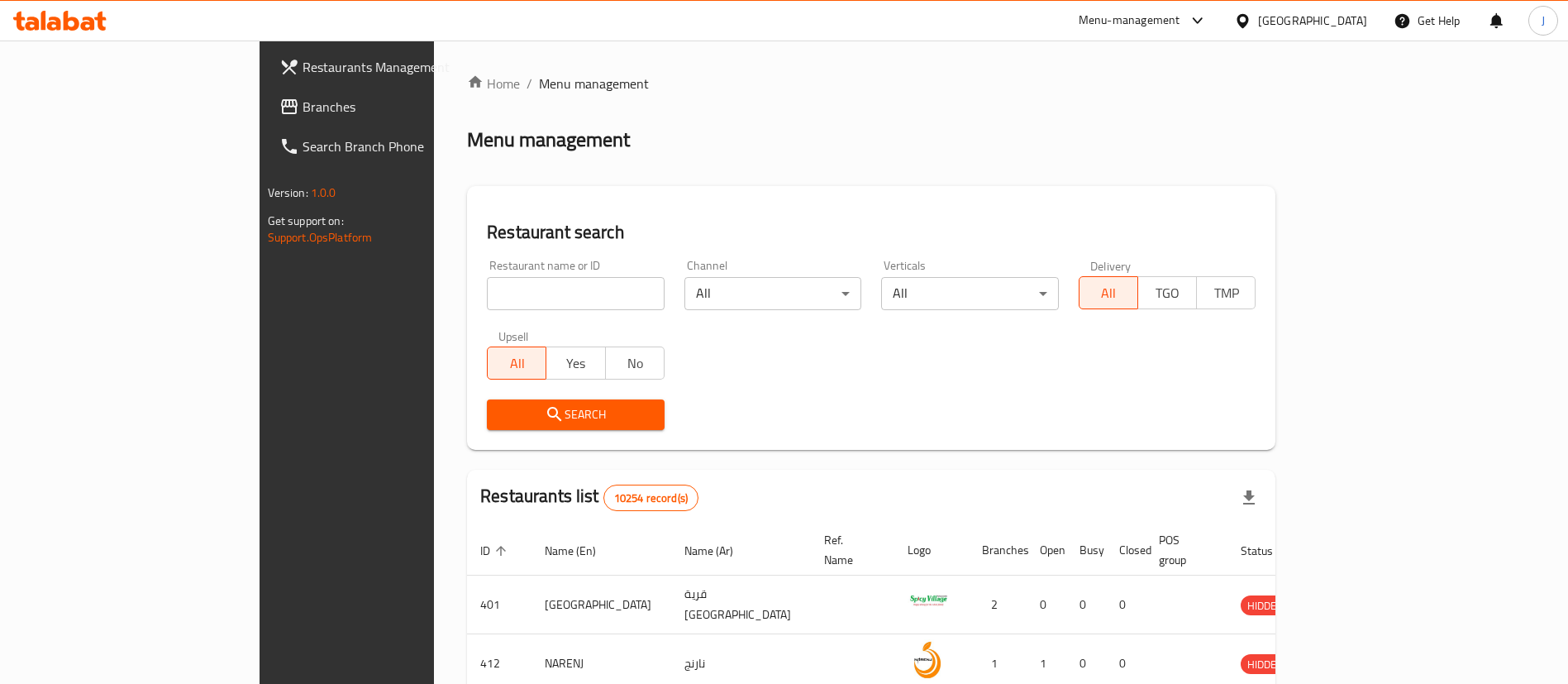
click at [1180, 20] on div "Menu-management" at bounding box center [1130, 20] width 102 height 20
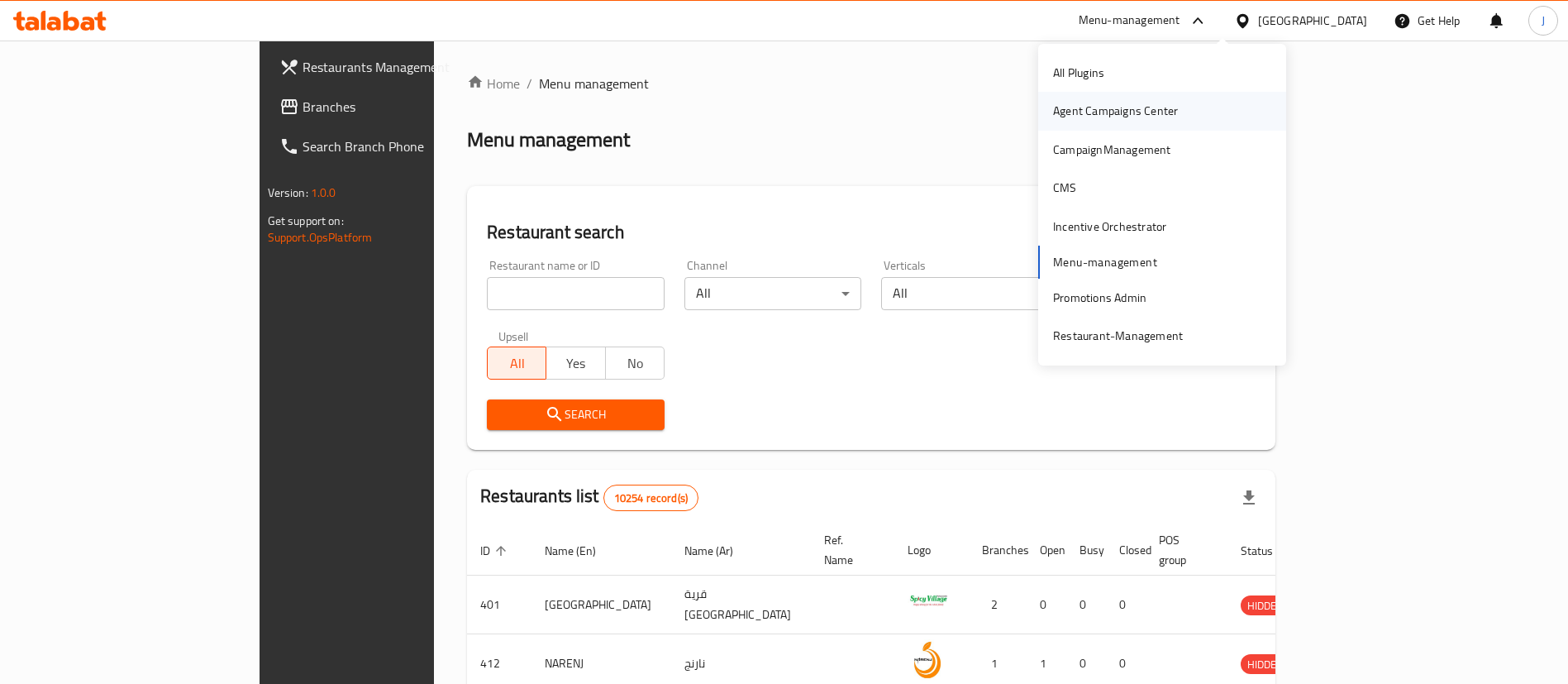
click at [1103, 118] on div "Agent Campaigns Center" at bounding box center [1115, 110] width 124 height 18
